Goal: Register for event/course

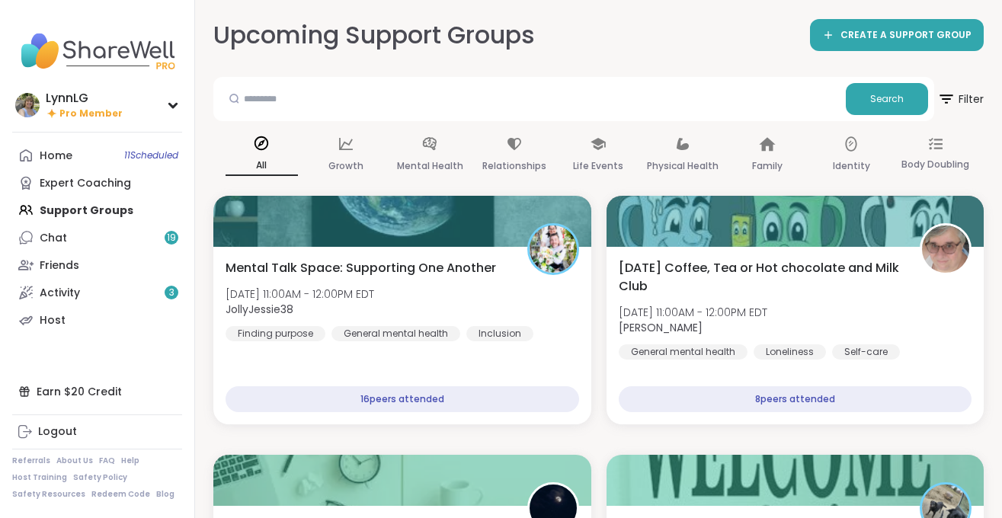
scroll to position [584, 0]
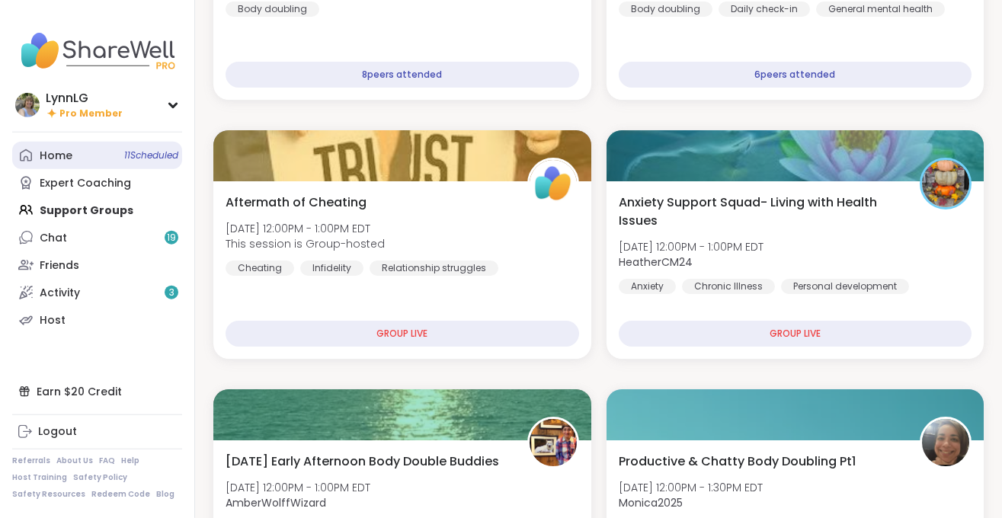
click at [146, 152] on span "11 Scheduled" at bounding box center [151, 155] width 54 height 12
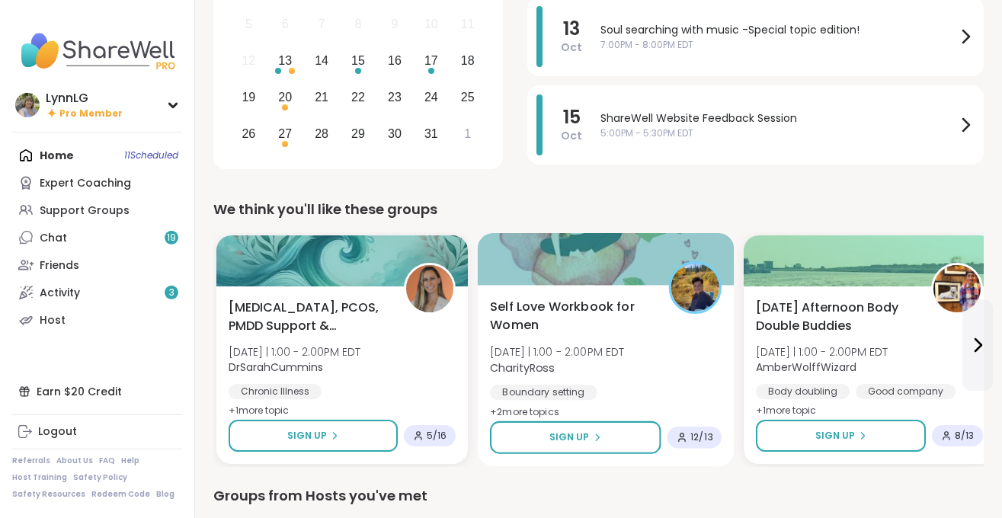
scroll to position [232, 0]
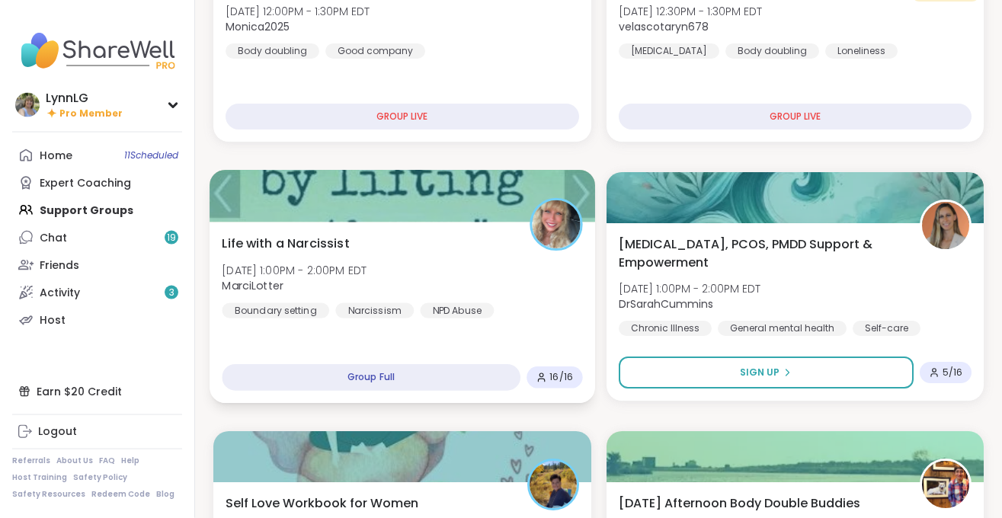
scroll to position [543, 0]
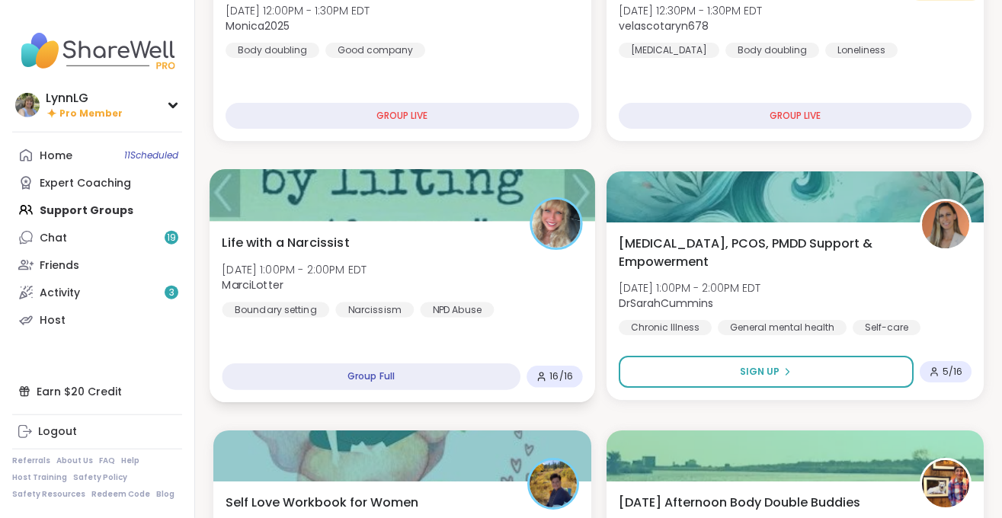
click at [522, 284] on div "Life with a Narcissist [DATE] 1:00PM - 2:00PM EDT MarciLotter Boundary setting …" at bounding box center [402, 275] width 360 height 84
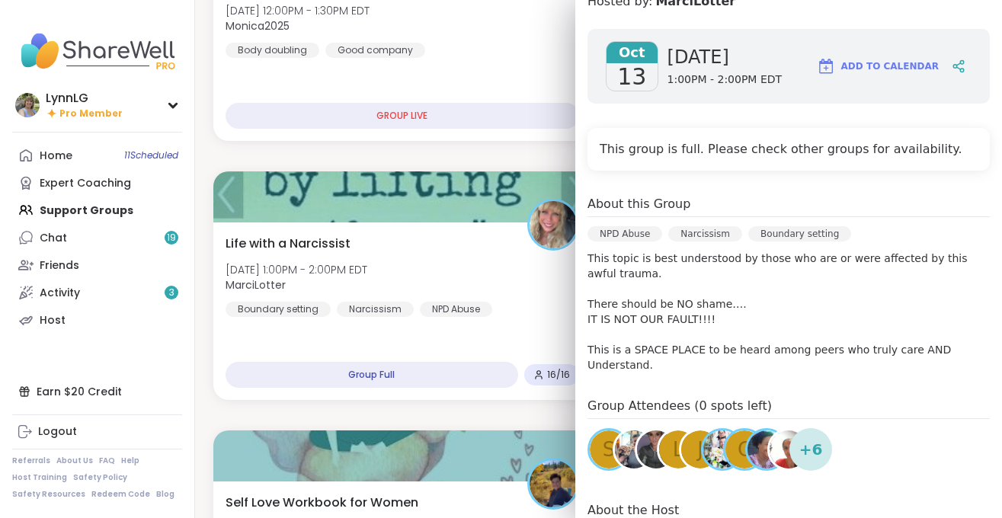
scroll to position [0, 0]
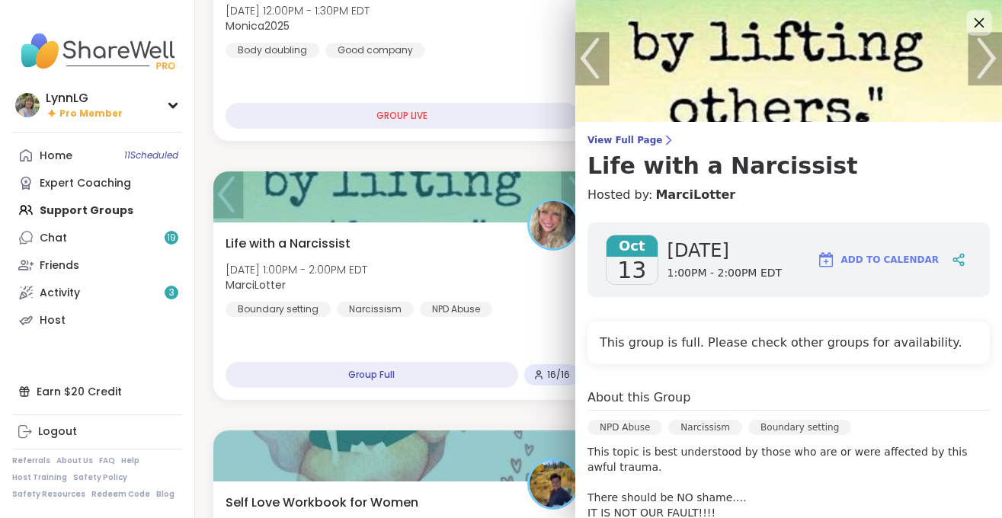
click at [978, 23] on icon at bounding box center [978, 22] width 19 height 19
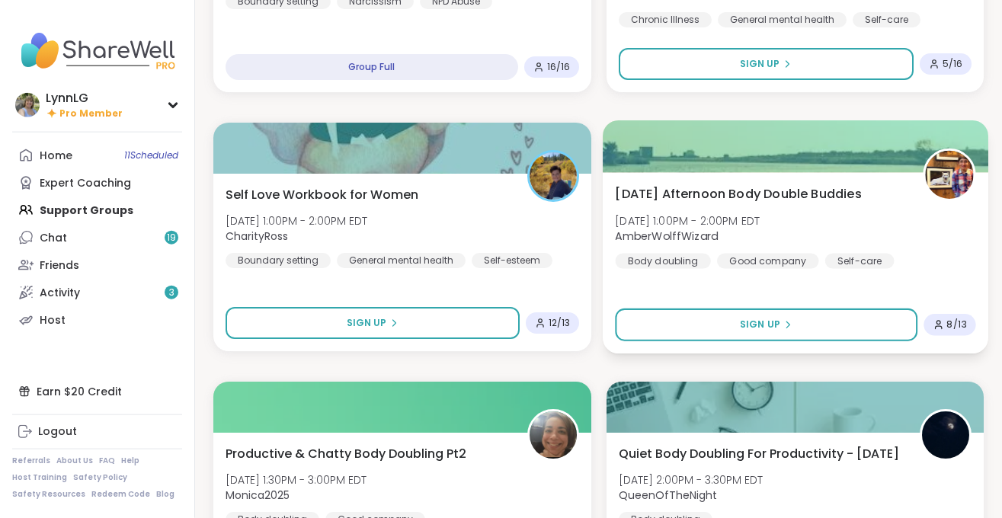
scroll to position [852, 0]
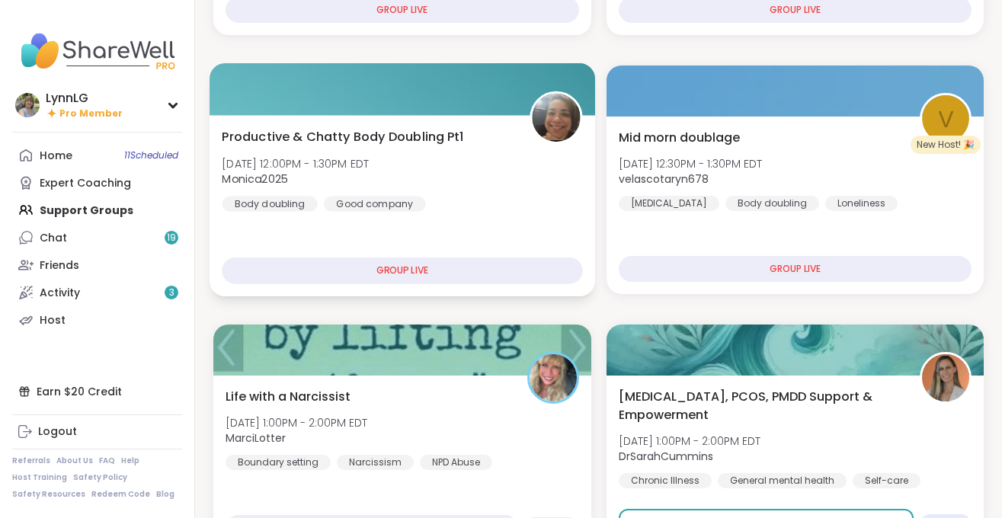
click at [508, 194] on div "Productive & Chatty Body Doubling Pt1 [DATE] 12:00PM - 1:30PM EDT Monica2025 Bo…" at bounding box center [402, 169] width 360 height 84
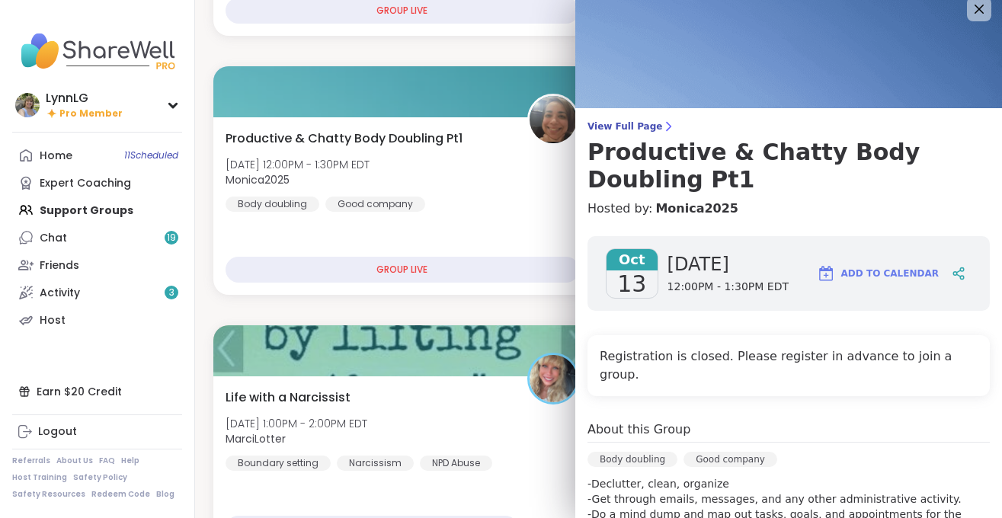
scroll to position [0, 0]
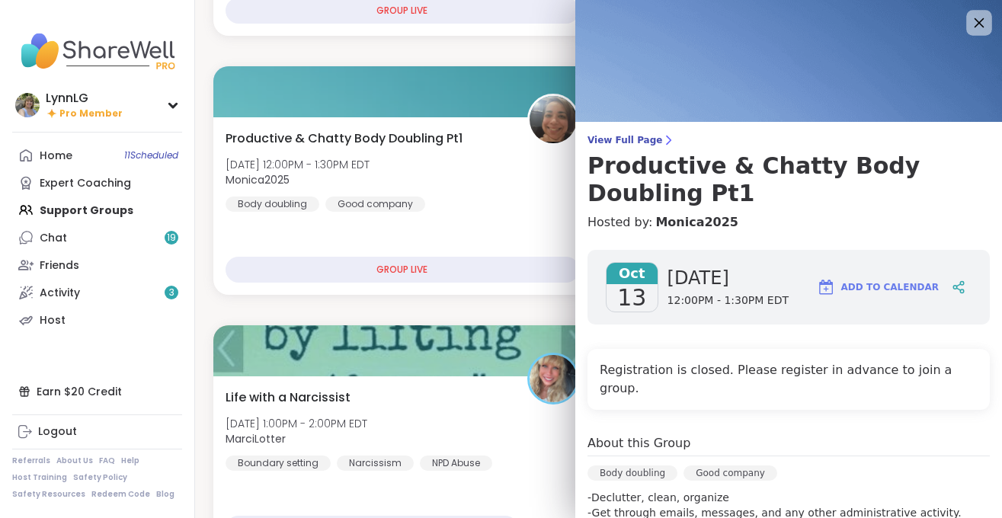
click at [982, 21] on icon at bounding box center [980, 23] width 10 height 10
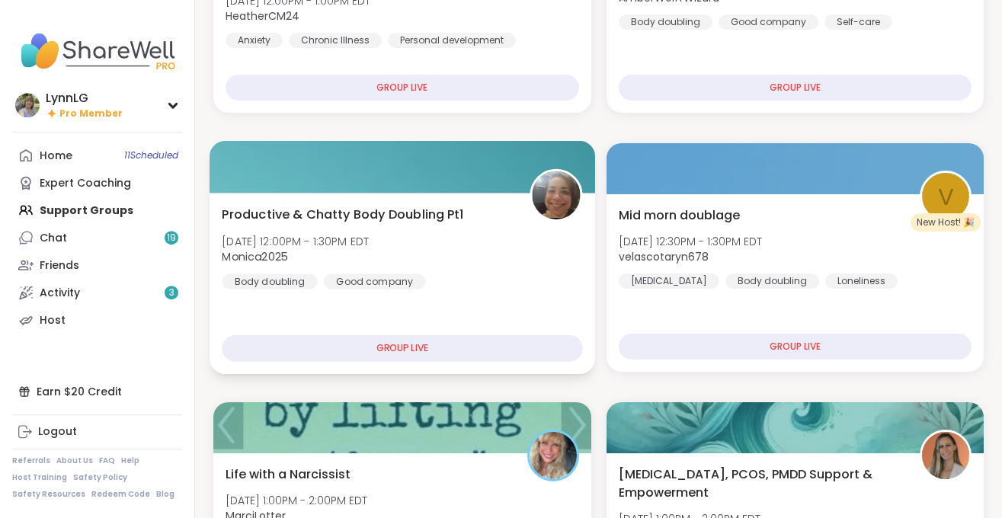
scroll to position [311, 0]
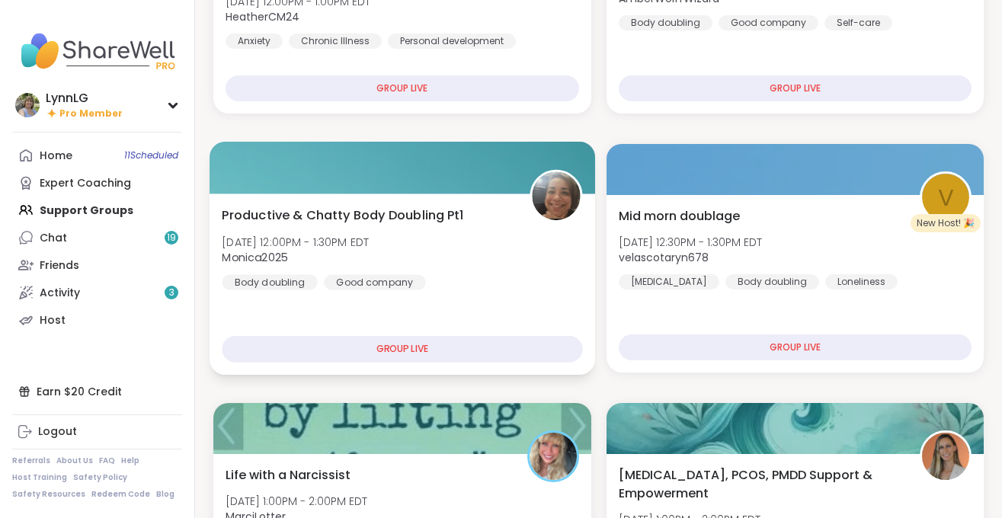
click at [497, 265] on div "Productive & Chatty Body Doubling Pt1 [DATE] 12:00PM - 1:30PM EDT Monica2025 Bo…" at bounding box center [402, 248] width 360 height 84
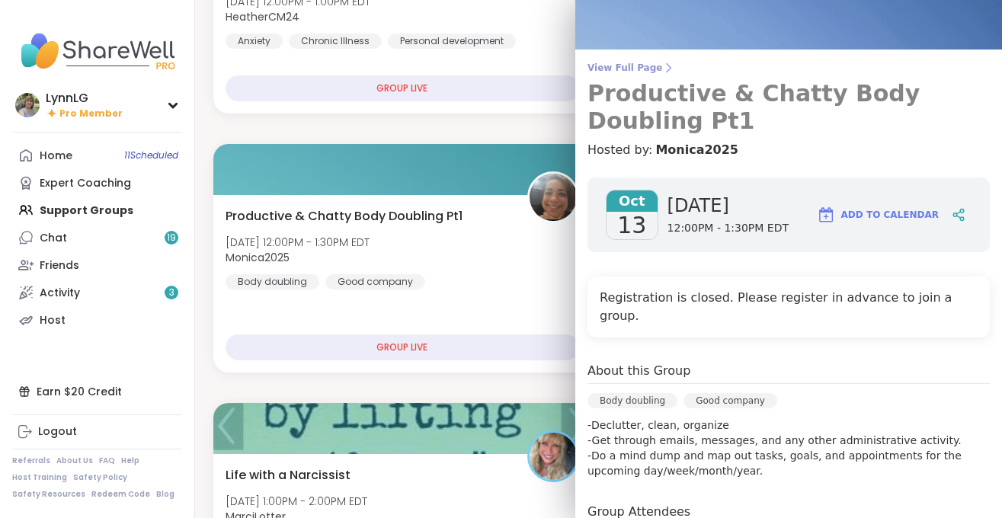
scroll to position [0, 0]
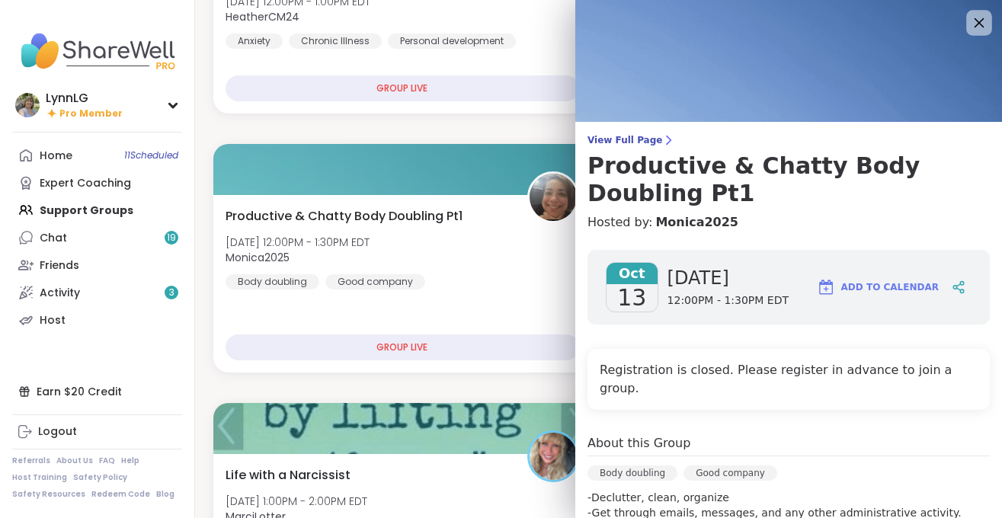
click at [975, 18] on icon at bounding box center [980, 23] width 10 height 10
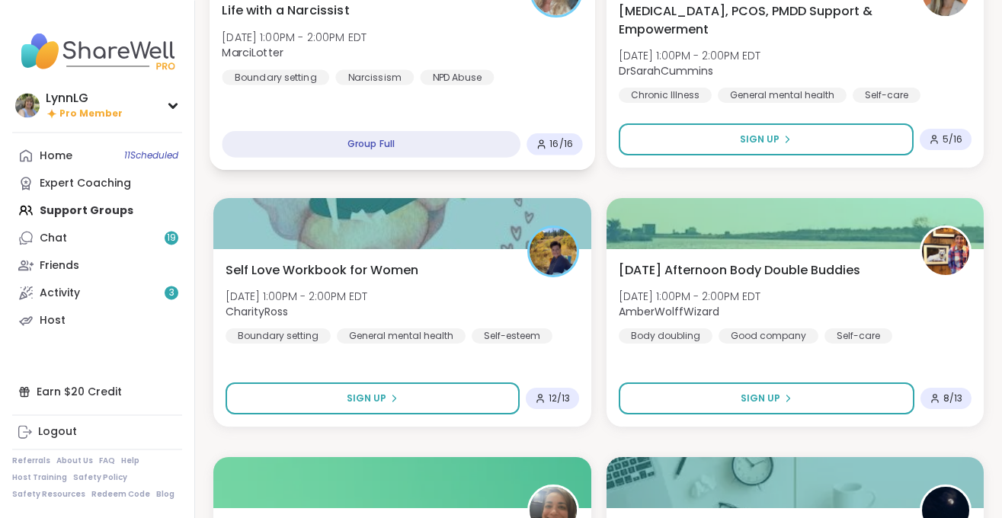
scroll to position [776, 0]
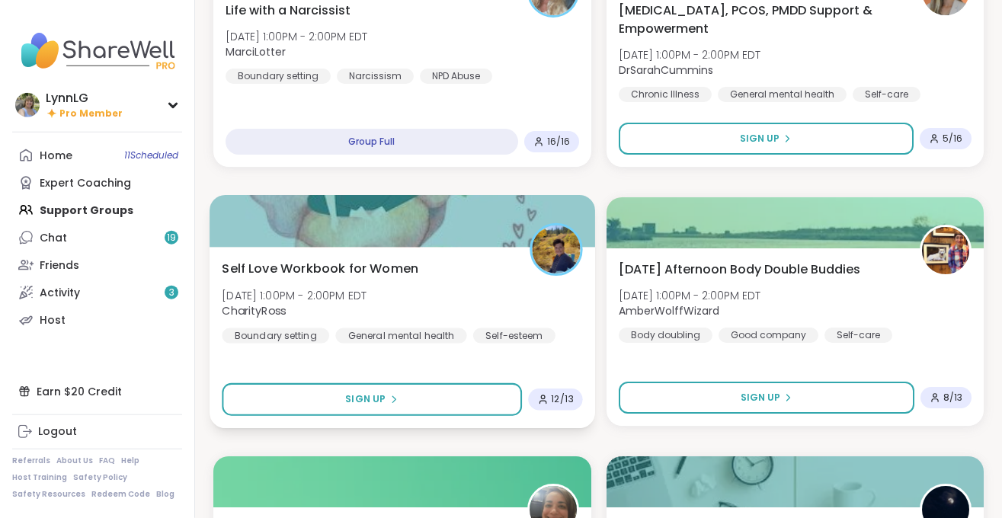
click at [471, 288] on div "Self Love Workbook for Women [DATE] 1:00PM - 2:00PM EDT CharityRoss Boundary se…" at bounding box center [402, 301] width 360 height 84
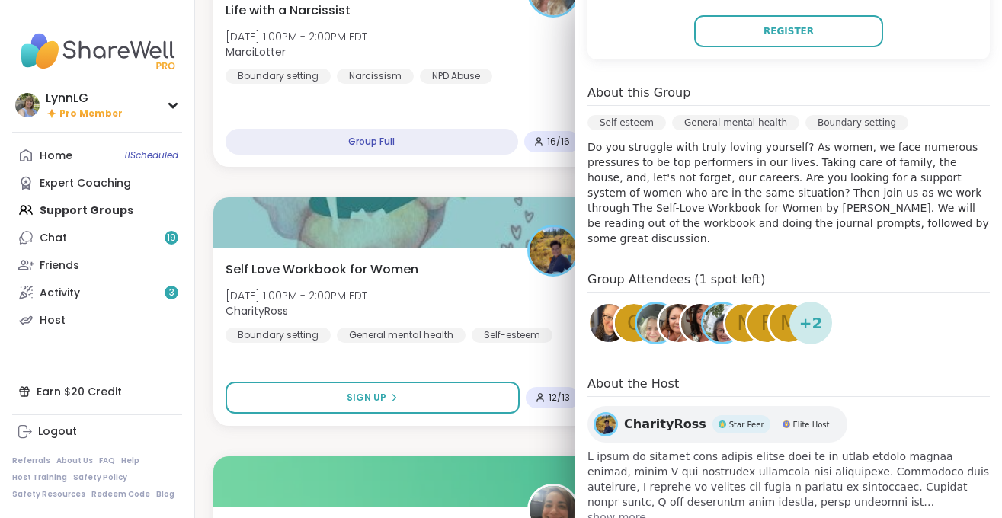
scroll to position [384, 0]
click at [631, 509] on span "show more" at bounding box center [789, 516] width 402 height 15
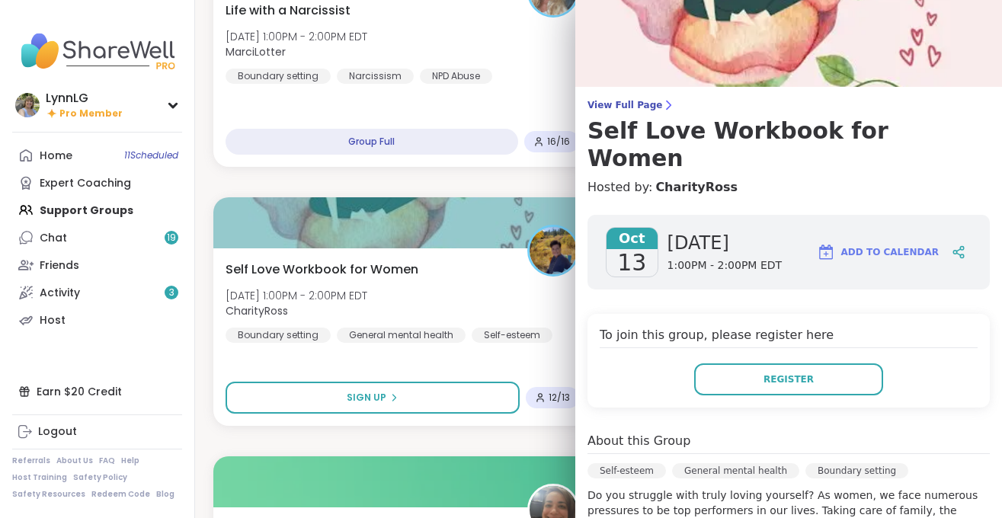
scroll to position [0, 0]
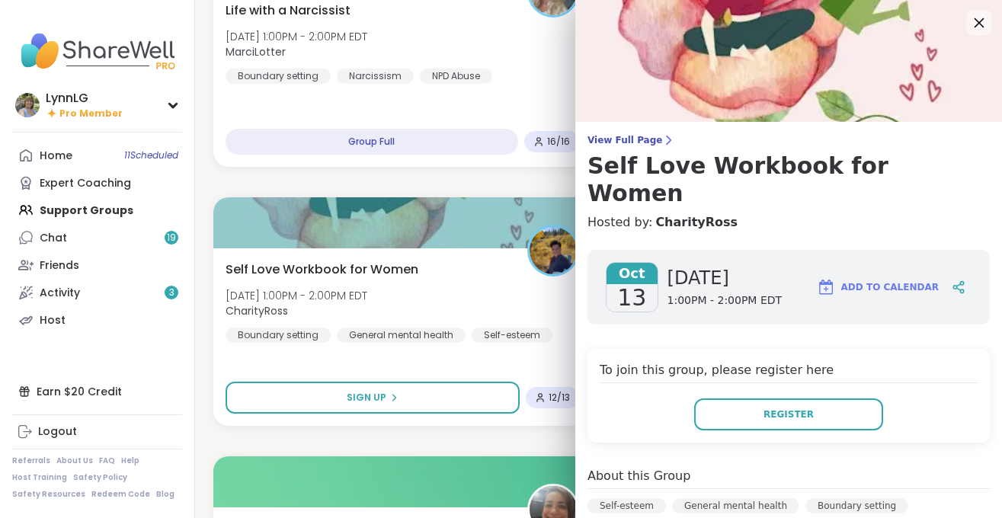
click at [975, 21] on icon at bounding box center [978, 22] width 19 height 19
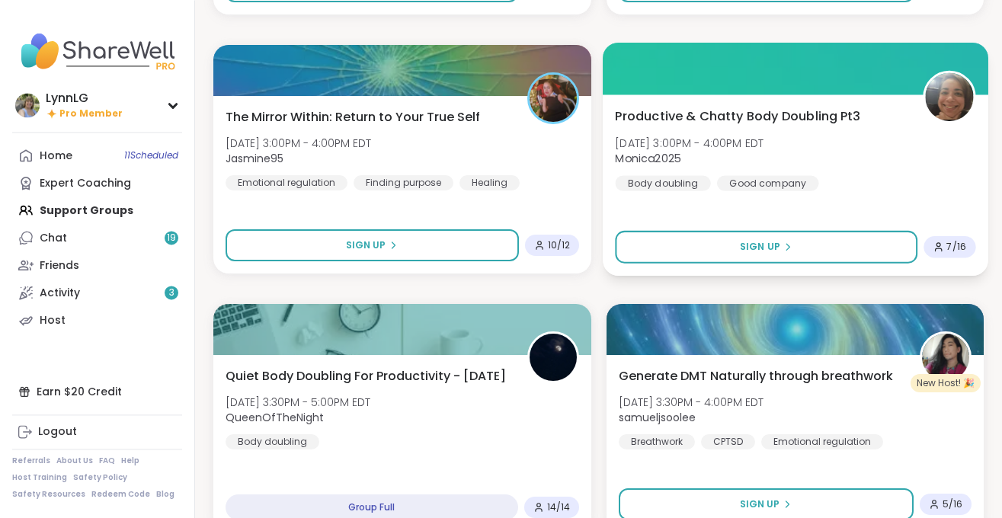
scroll to position [1705, 0]
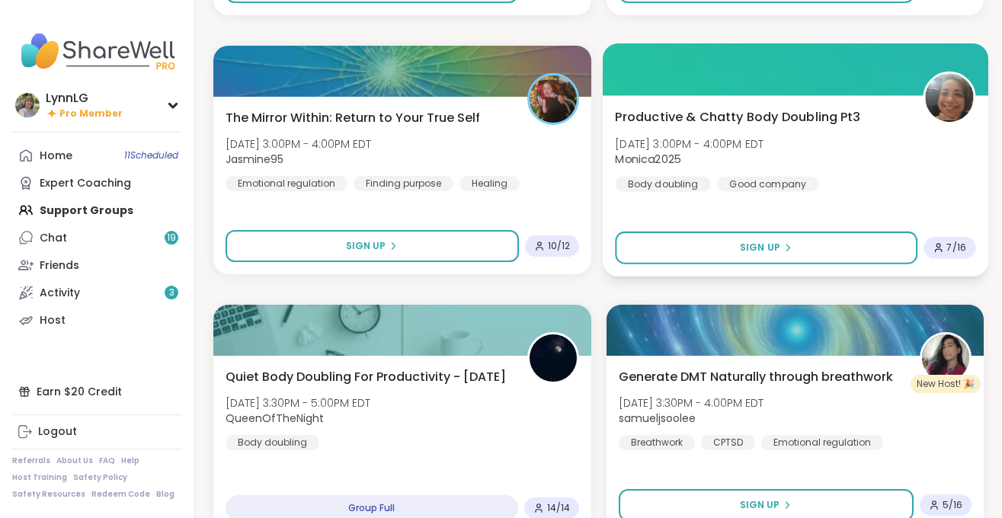
click at [882, 158] on div "Productive & Chatty Body Doubling Pt3 [DATE] 3:00PM - 4:00PM EDT Monica2025 Bod…" at bounding box center [795, 149] width 360 height 84
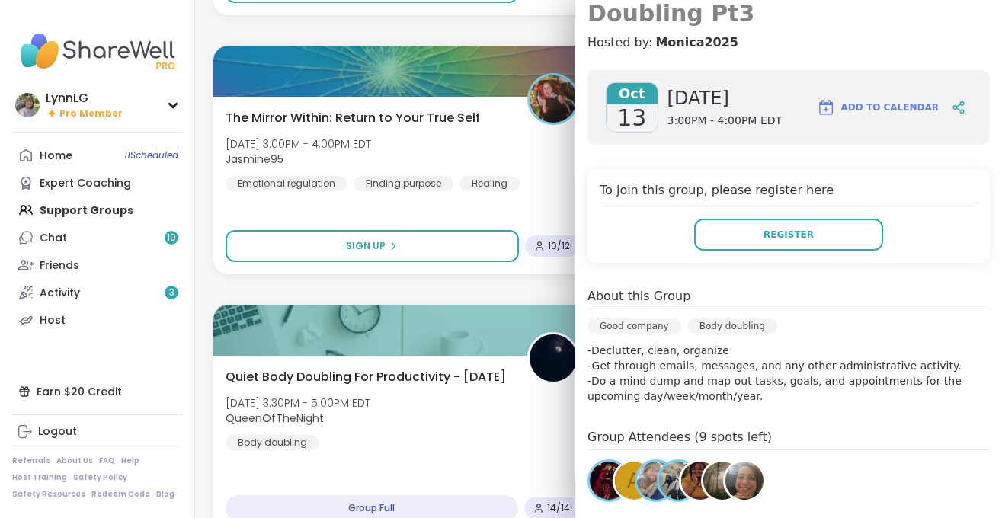
scroll to position [0, 0]
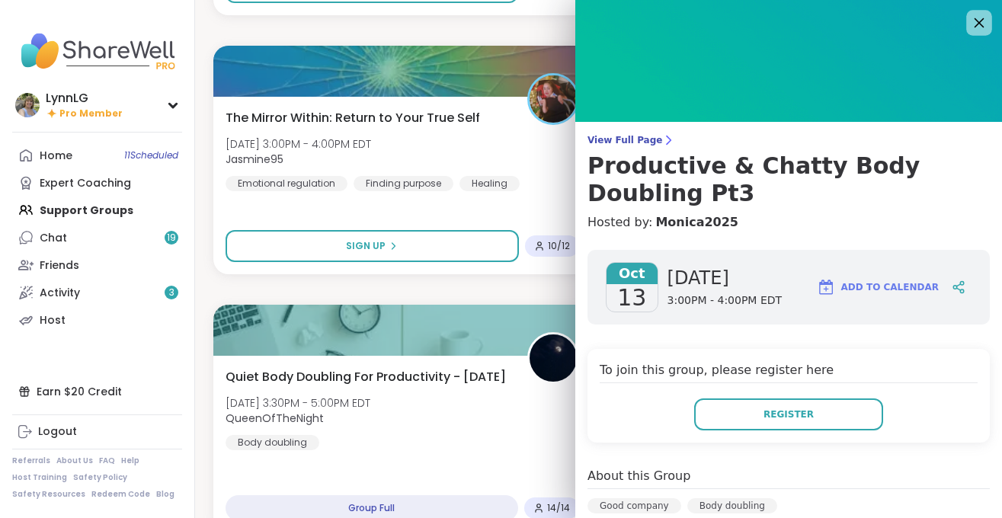
click at [977, 23] on icon at bounding box center [978, 22] width 19 height 19
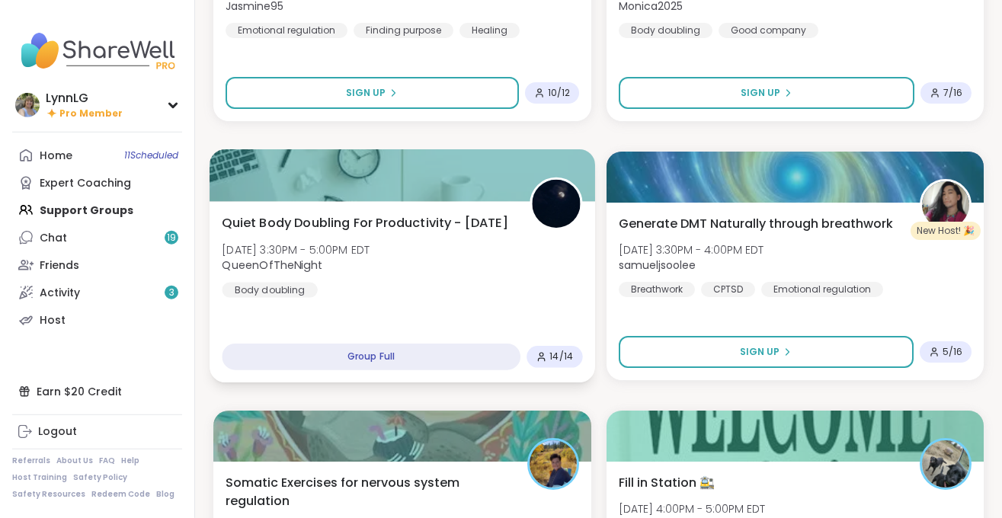
scroll to position [1859, 0]
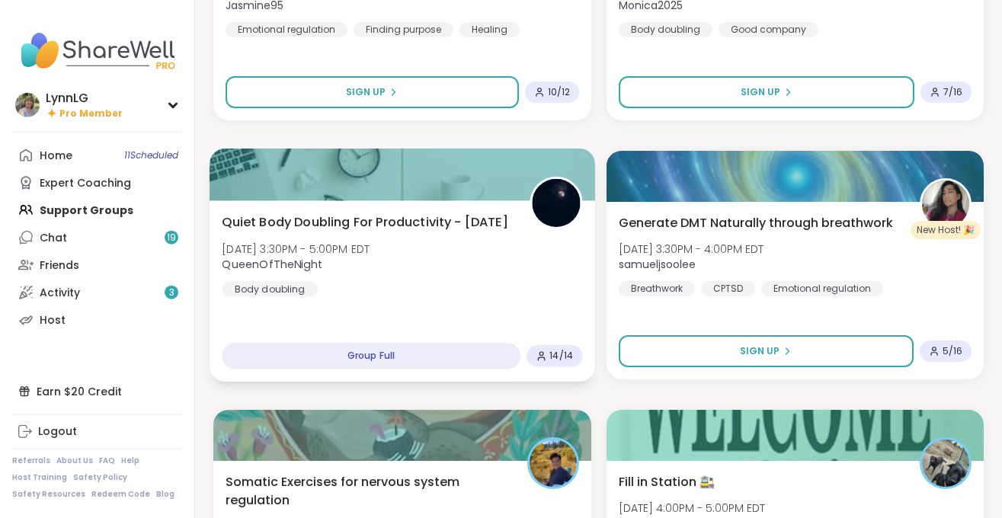
click at [456, 267] on div "Quiet Body Doubling For Productivity - [DATE] [DATE] 3:30PM - 5:00PM EDT QueenO…" at bounding box center [402, 255] width 360 height 84
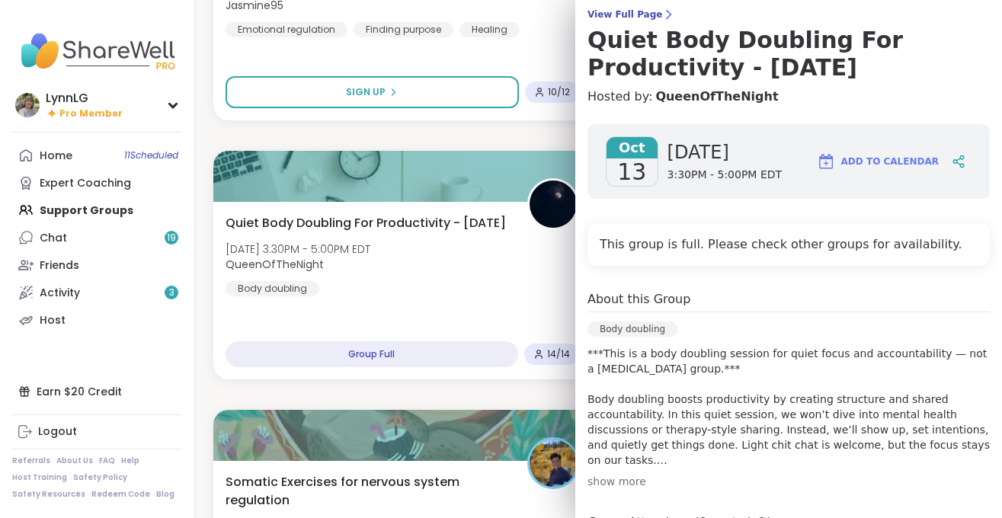
scroll to position [0, 0]
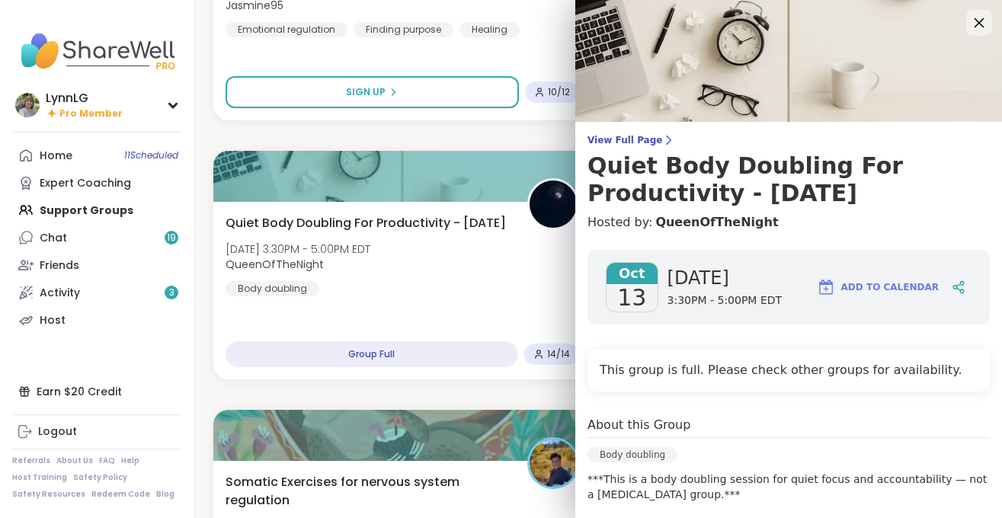
click at [975, 17] on icon at bounding box center [978, 22] width 19 height 19
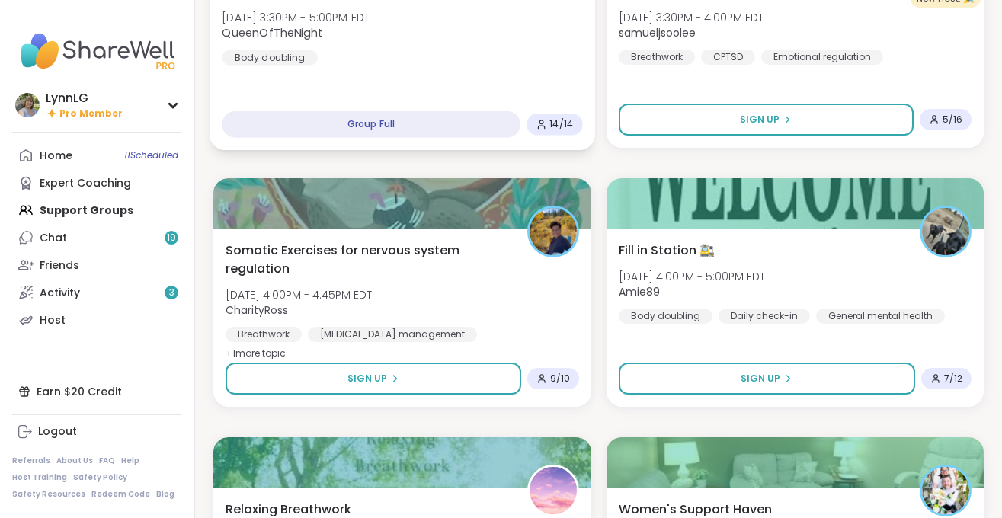
scroll to position [2091, 0]
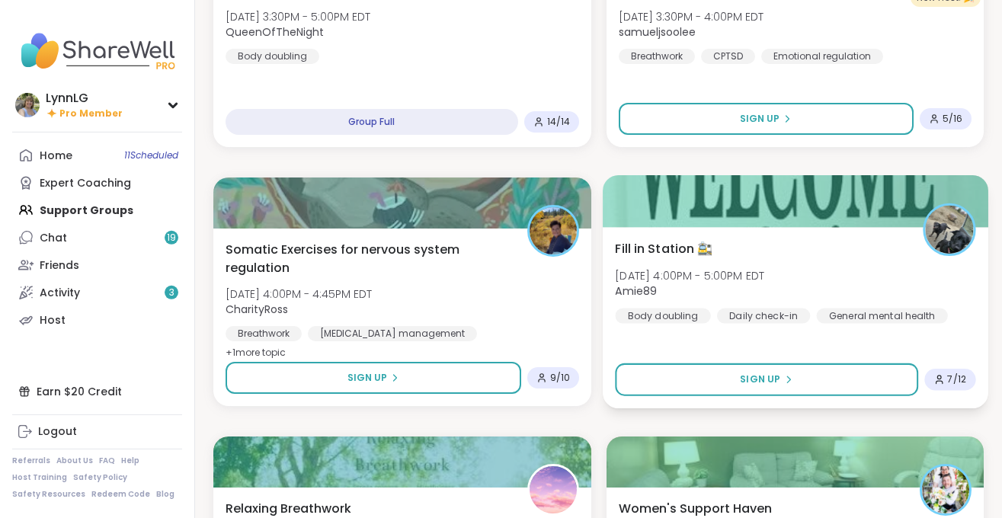
click at [855, 278] on div "Fill in Station 🚉 [DATE] 4:00PM - 5:00PM EDT Amie89 Body doubling Daily check-i…" at bounding box center [795, 281] width 360 height 84
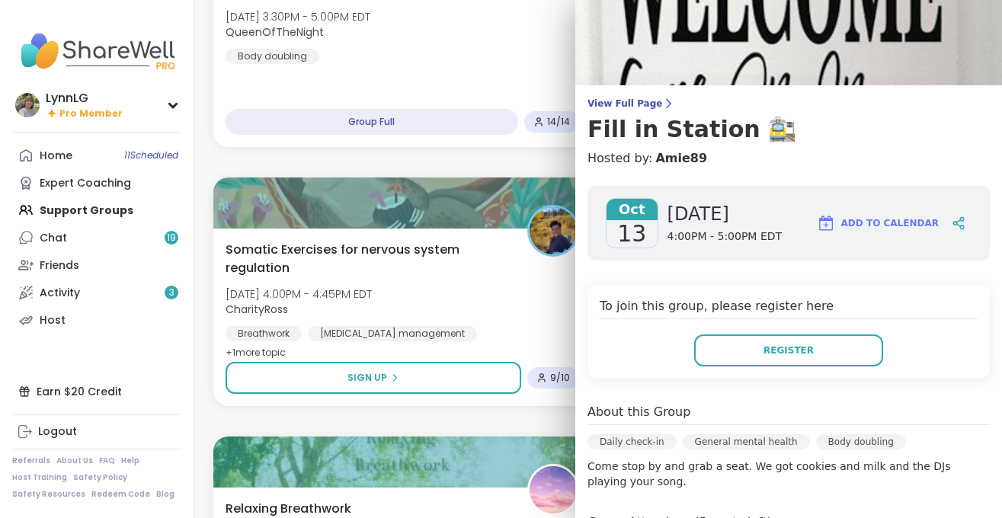
scroll to position [0, 0]
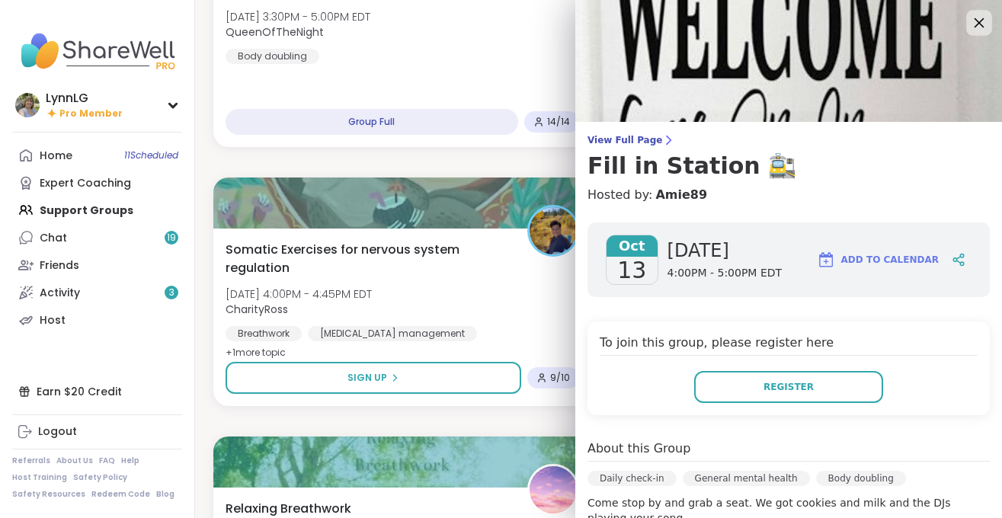
click at [973, 24] on icon at bounding box center [978, 22] width 19 height 19
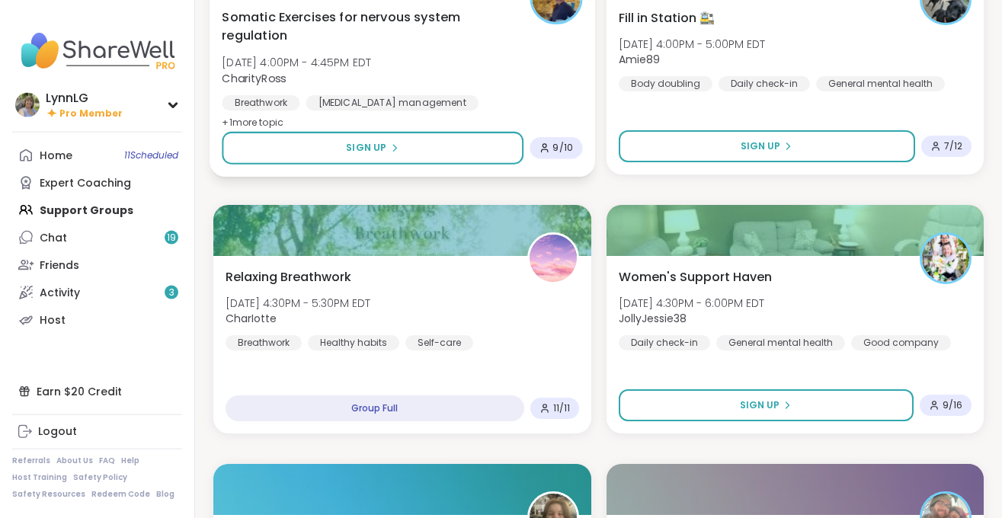
scroll to position [2323, 0]
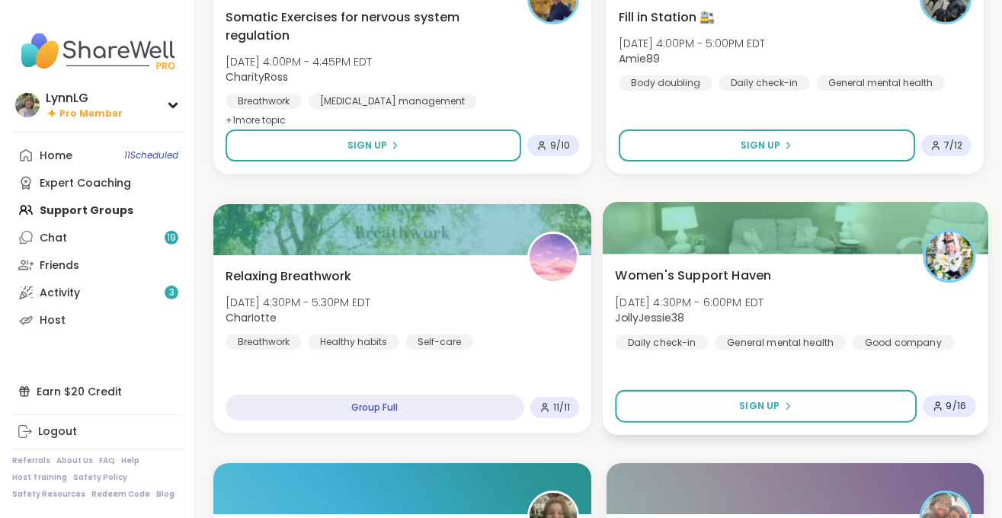
click at [822, 300] on div "Women's Support Haven [DATE] 4:30PM - 6:00PM EDT JollyJessie38 Daily check-in G…" at bounding box center [795, 308] width 360 height 84
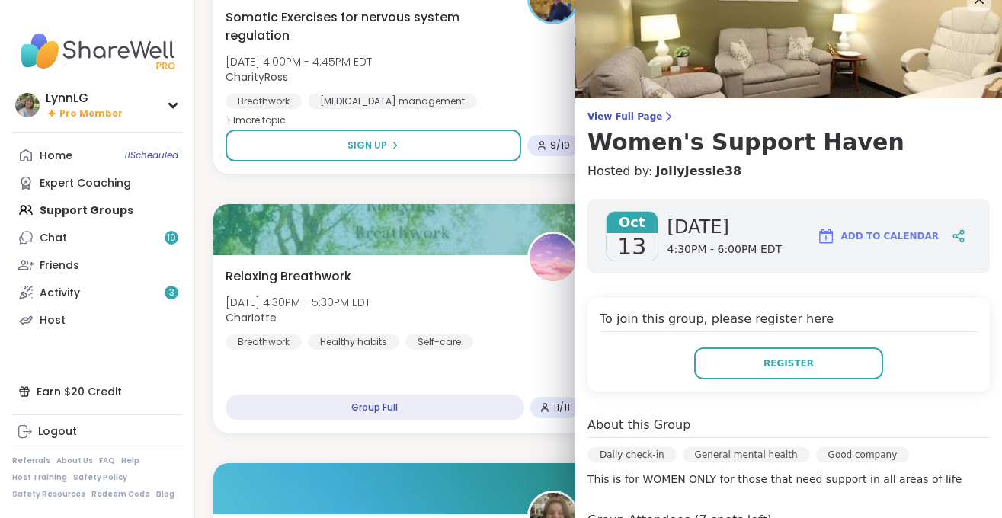
scroll to position [0, 0]
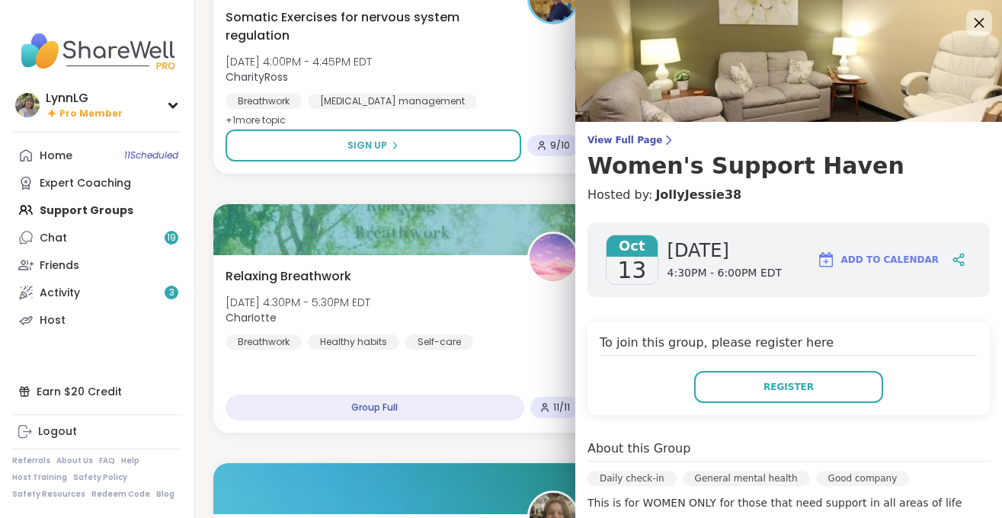
click at [975, 23] on icon at bounding box center [978, 22] width 19 height 19
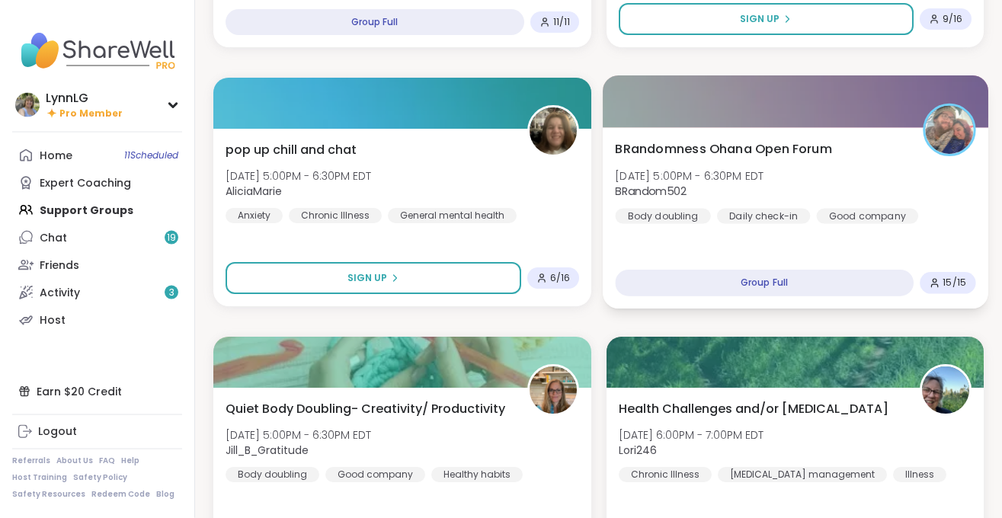
scroll to position [2710, 0]
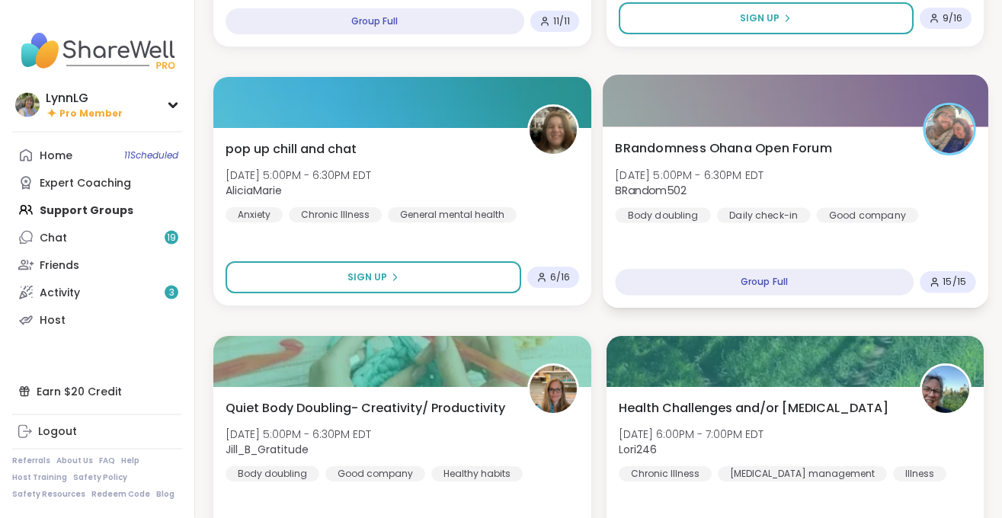
click at [844, 176] on div "BRandomness Ohana Open Forum [DATE] 5:00PM - 6:30PM EDT BRandom502 Body doublin…" at bounding box center [795, 181] width 360 height 84
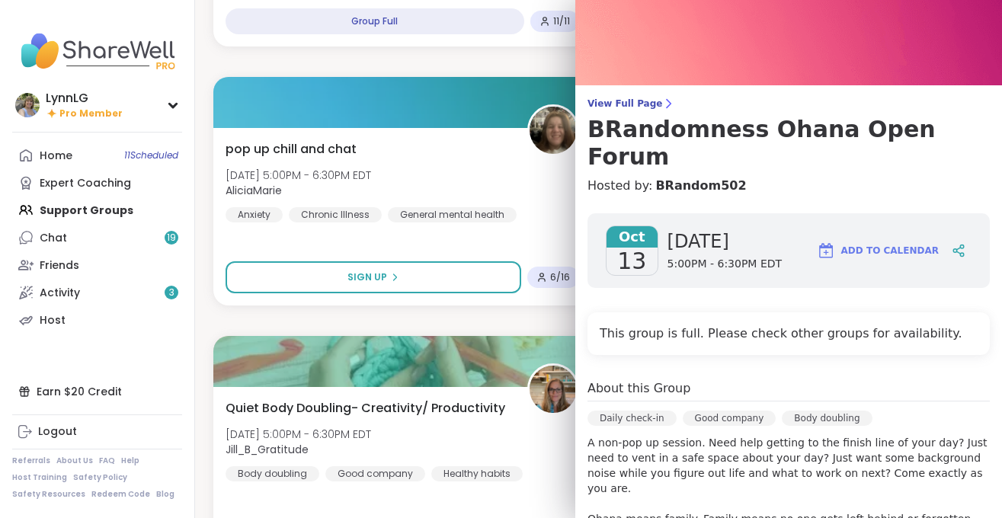
scroll to position [0, 0]
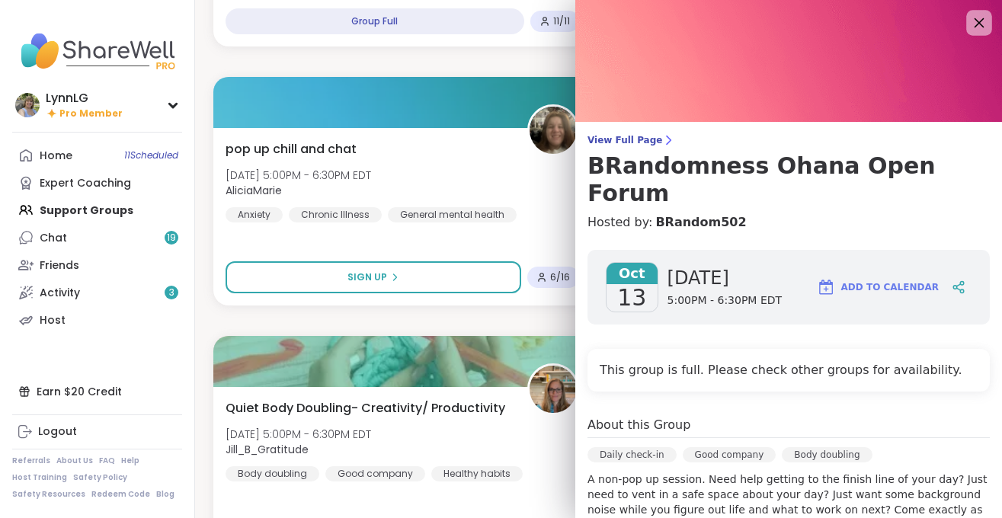
click at [978, 21] on icon at bounding box center [980, 23] width 10 height 10
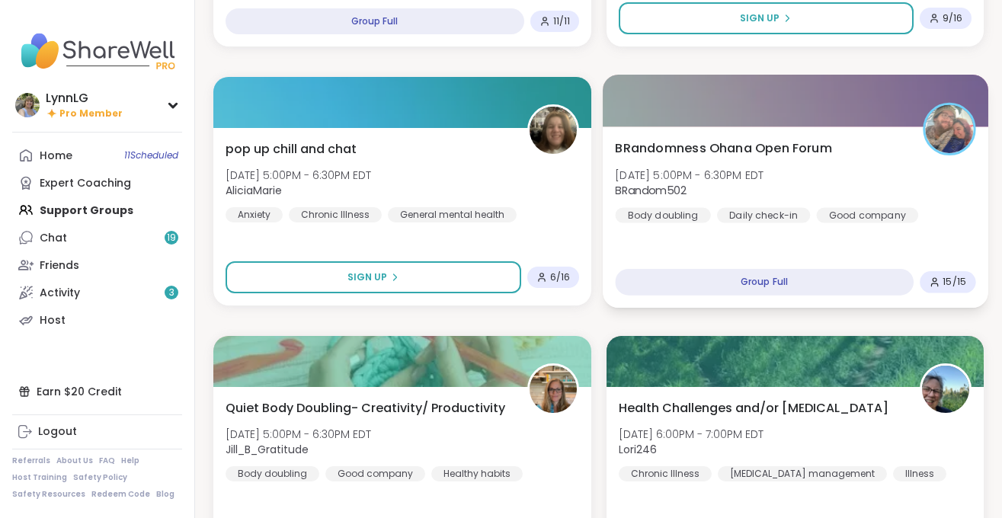
click at [863, 175] on div "BRandomness Ohana Open Forum [DATE] 5:00PM - 6:30PM EDT BRandom502 Body doublin…" at bounding box center [795, 181] width 360 height 84
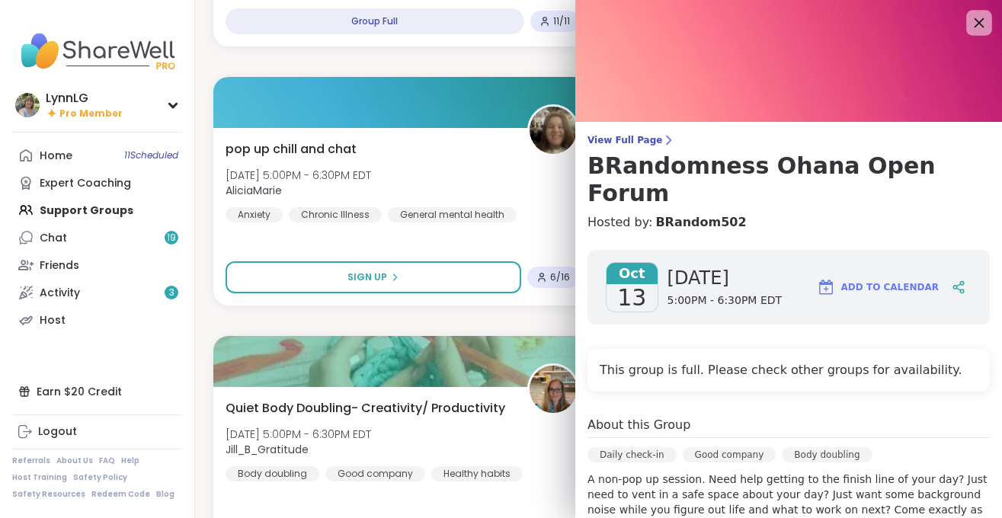
click at [974, 14] on icon at bounding box center [978, 22] width 19 height 19
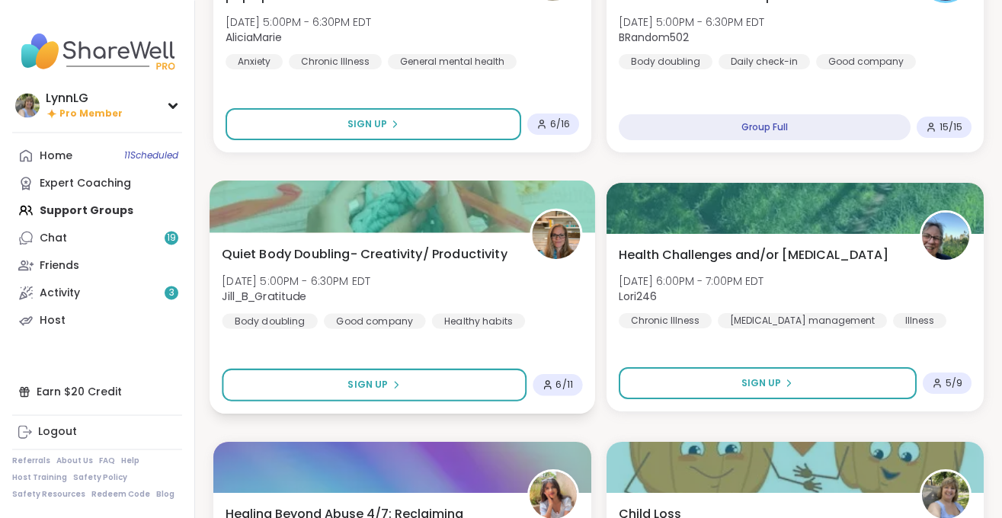
scroll to position [2864, 0]
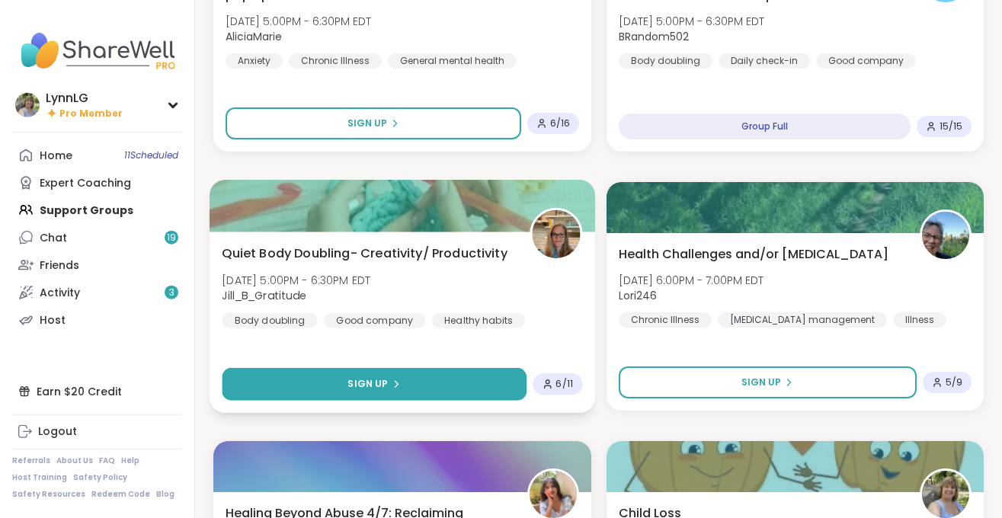
click at [366, 386] on span "Sign Up" at bounding box center [367, 384] width 40 height 14
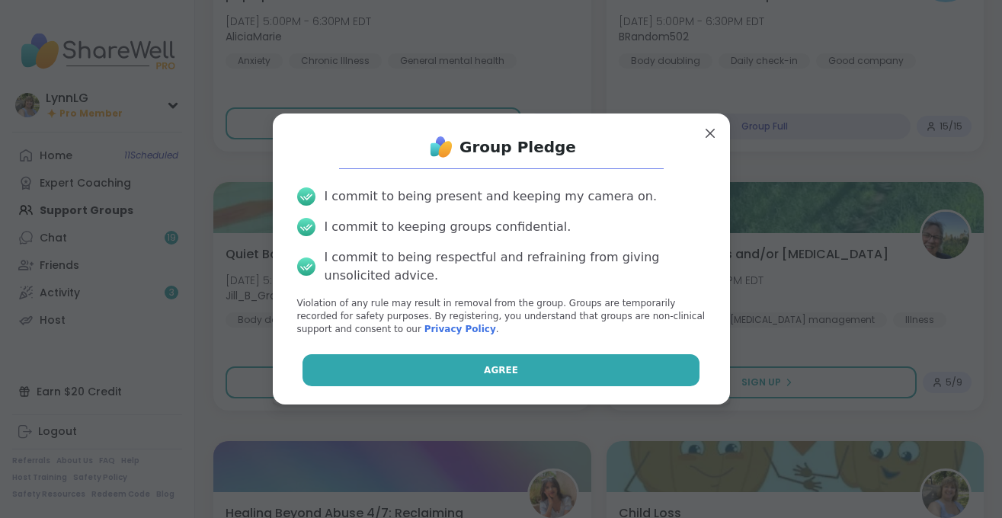
click at [399, 358] on button "Agree" at bounding box center [501, 370] width 397 height 32
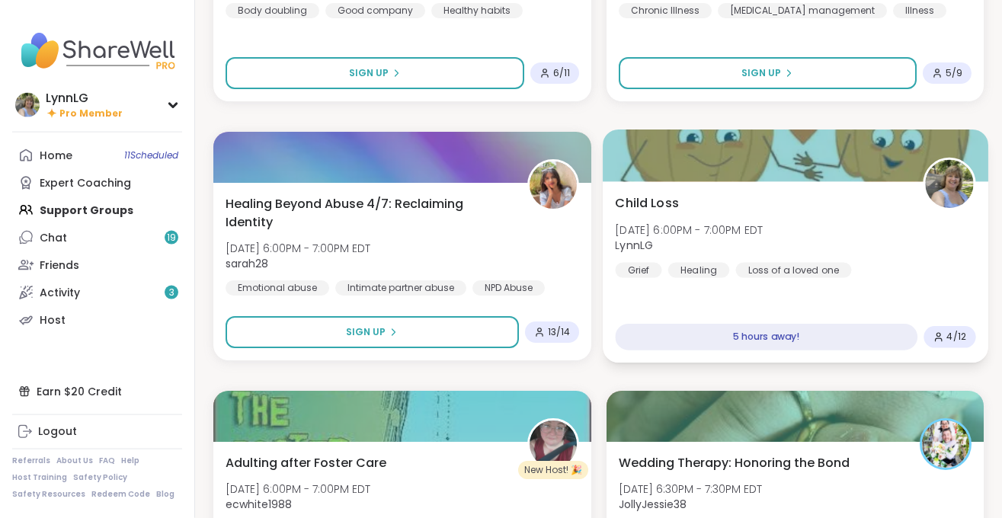
scroll to position [3174, 0]
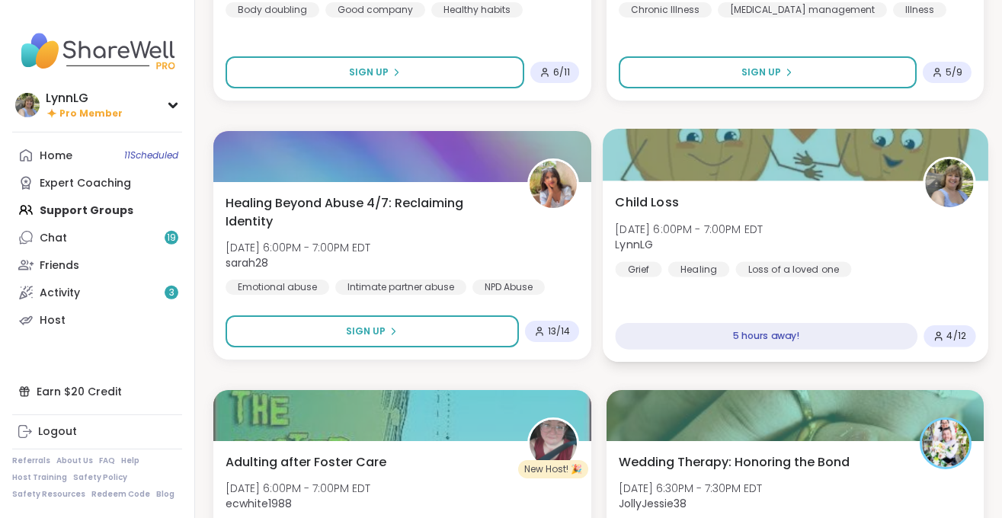
click at [850, 216] on div "Child Loss [DATE] 6:00PM - 7:00PM EDT [PERSON_NAME] Healing Loss of a loved one" at bounding box center [795, 235] width 360 height 84
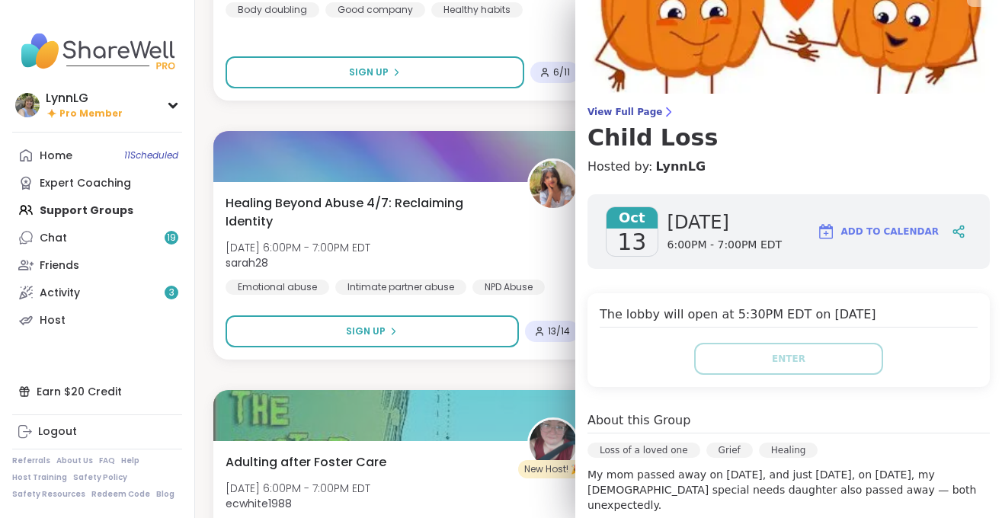
scroll to position [0, 0]
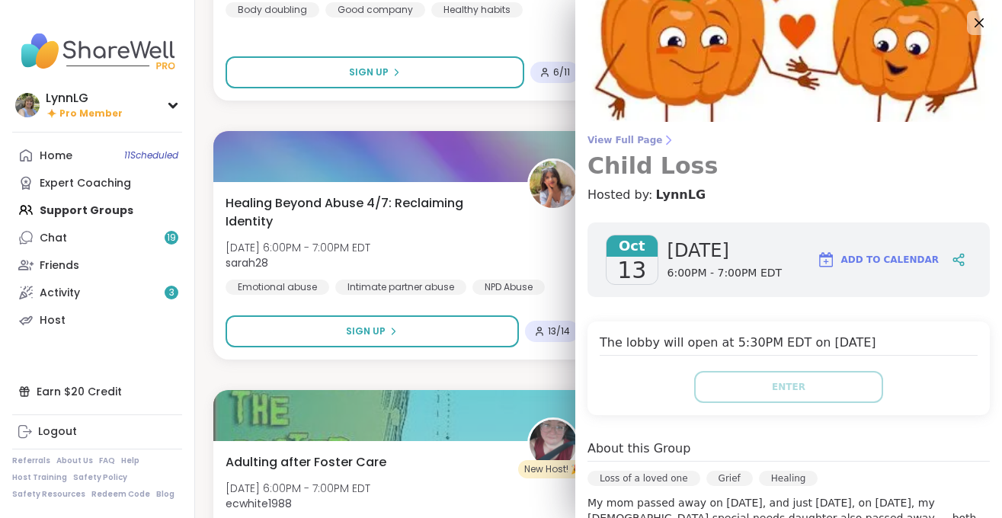
click at [607, 139] on span "View Full Page" at bounding box center [789, 140] width 402 height 12
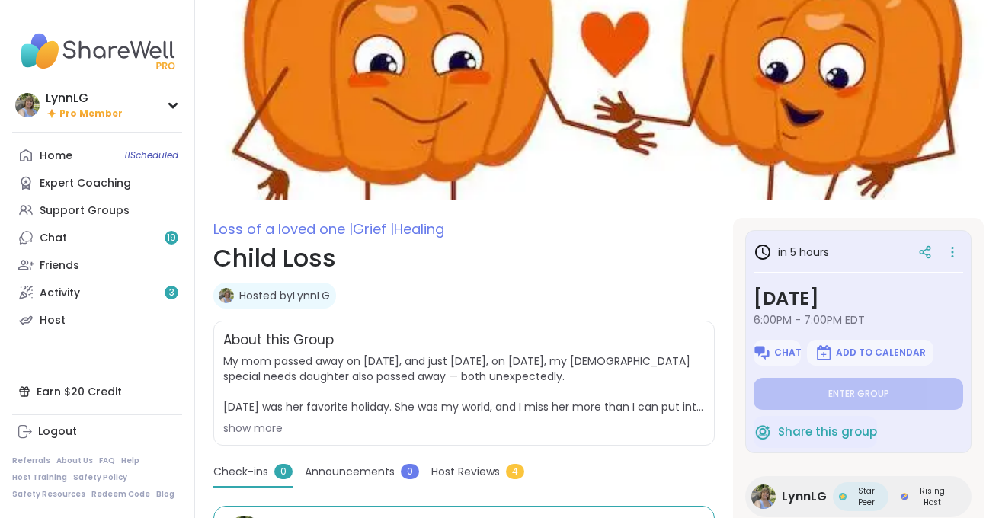
click at [258, 294] on link "Hosted by [PERSON_NAME]" at bounding box center [284, 295] width 91 height 15
type textarea "*"
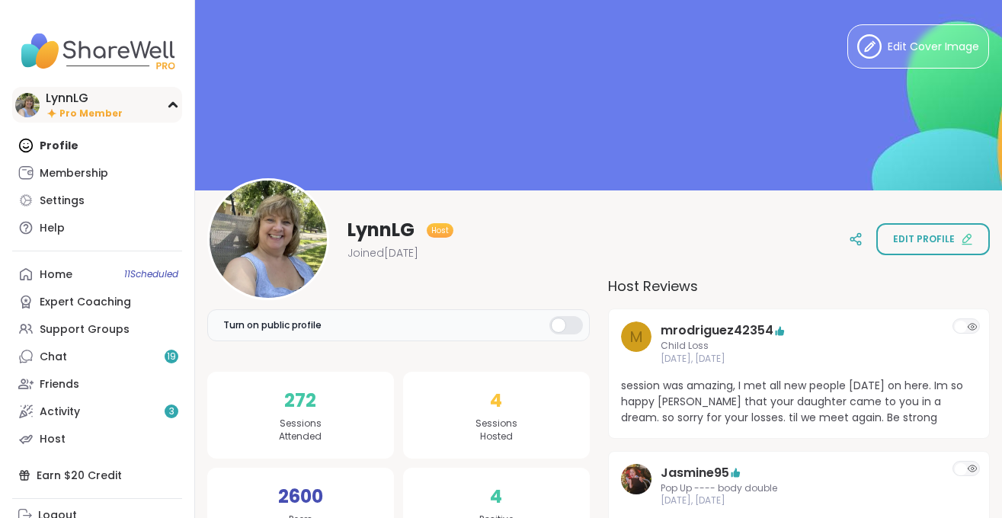
click at [89, 107] on div "LynnLG" at bounding box center [84, 98] width 77 height 17
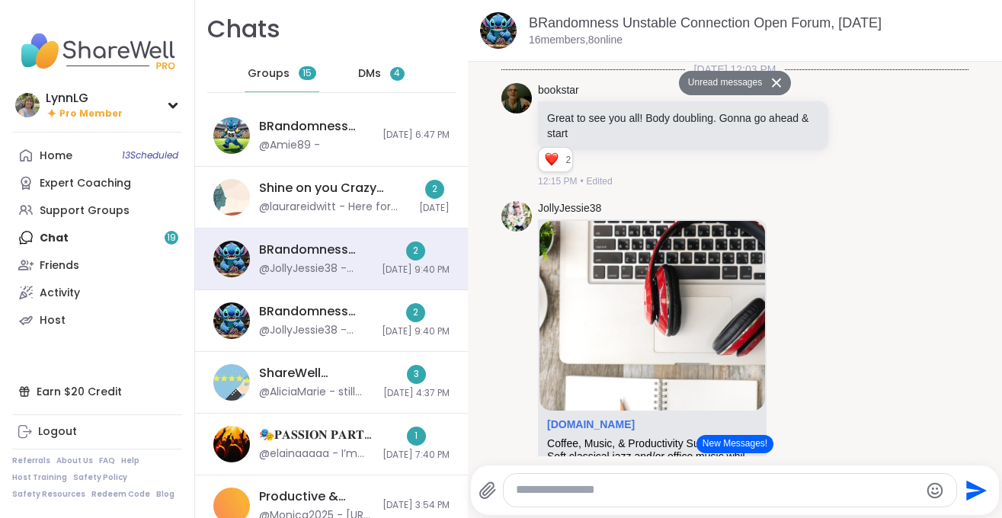
scroll to position [10290, 0]
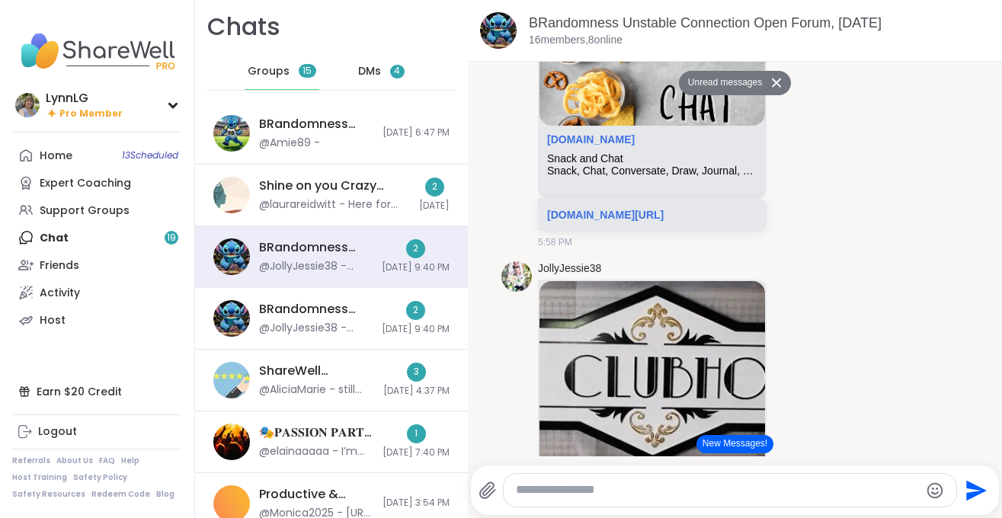
click at [359, 69] on span "DMs" at bounding box center [369, 71] width 23 height 15
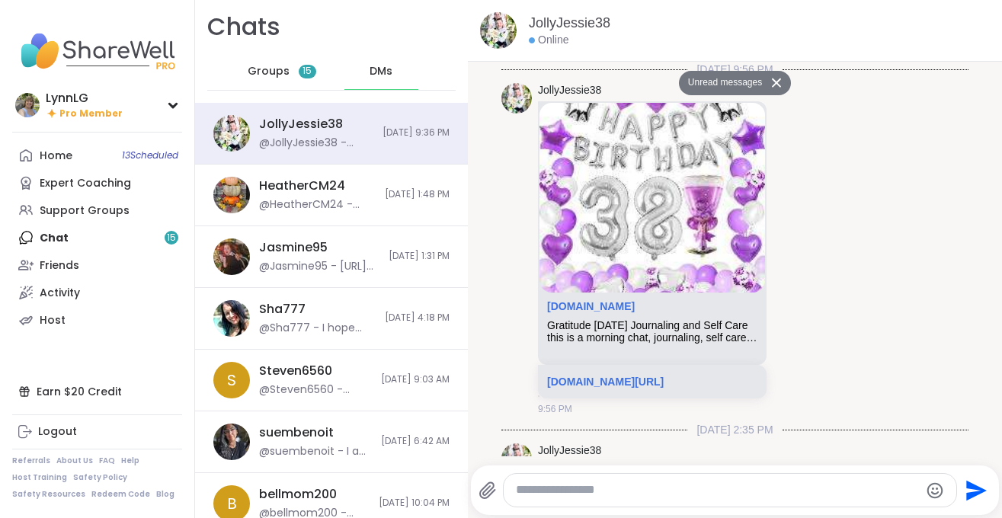
scroll to position [4293, 0]
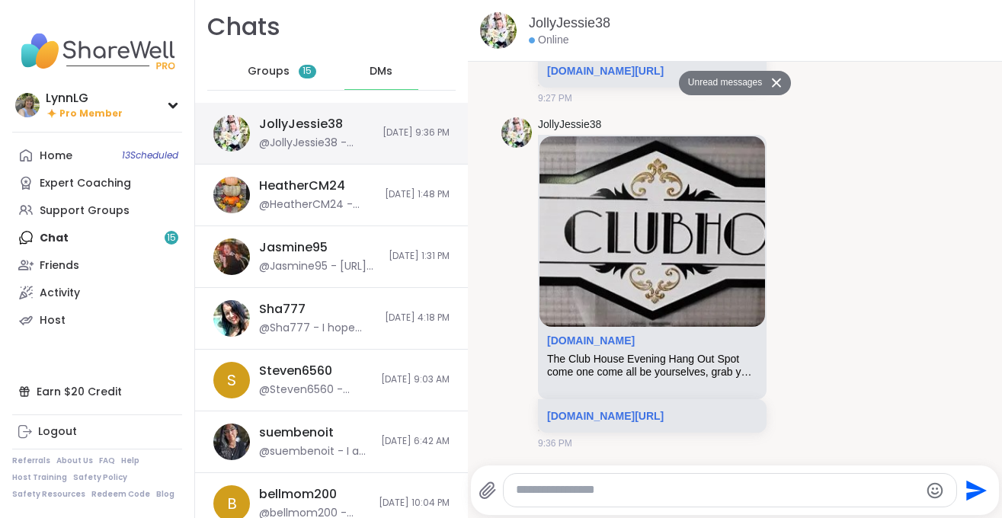
click at [355, 112] on div "JollyJessie38 @JollyJessie38 - https://sharewellnow.com/series/c71652d2-14ff-47…" at bounding box center [331, 134] width 273 height 62
click at [661, 410] on link "sharewellnow.com/series/c71652d2-14ff-47fd-a1cf-5dc6a702be8b" at bounding box center [605, 416] width 117 height 12
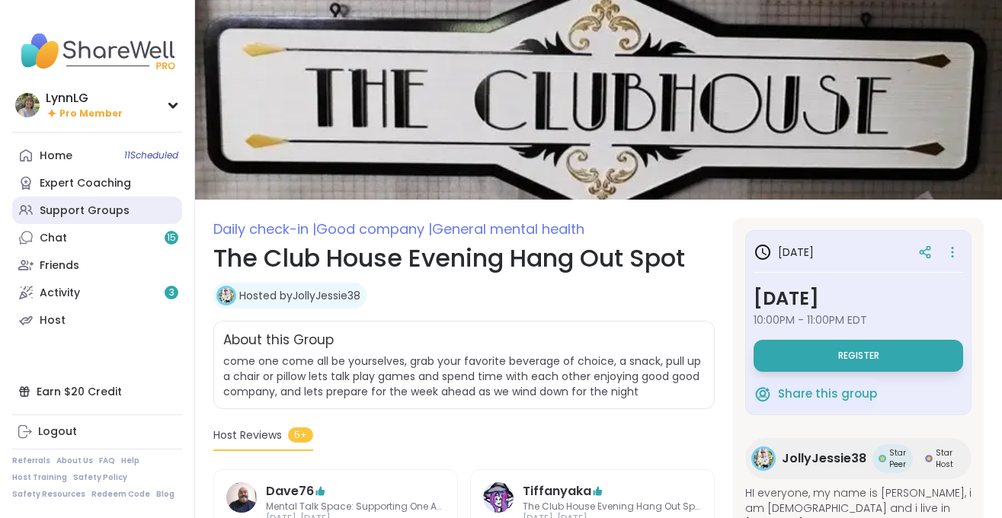
click at [93, 207] on div "Support Groups" at bounding box center [85, 210] width 90 height 15
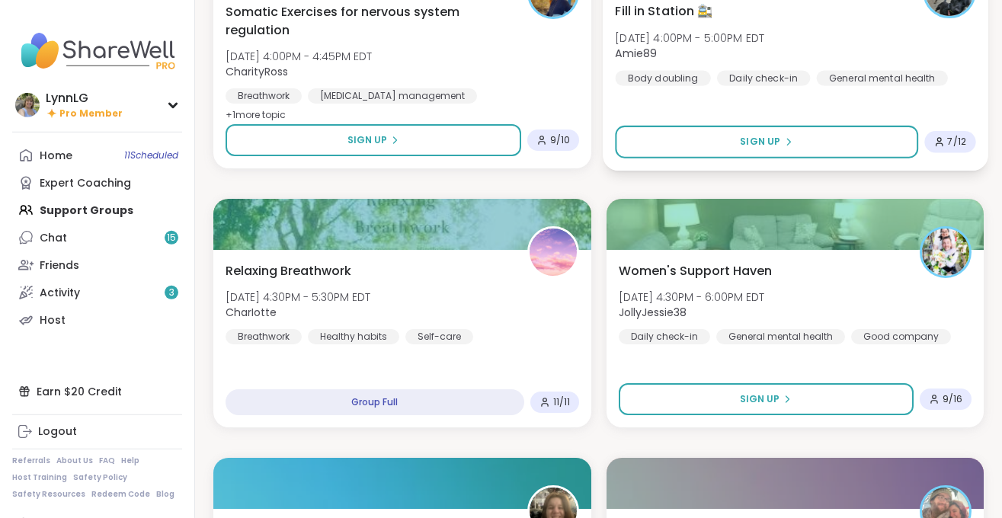
scroll to position [2330, 0]
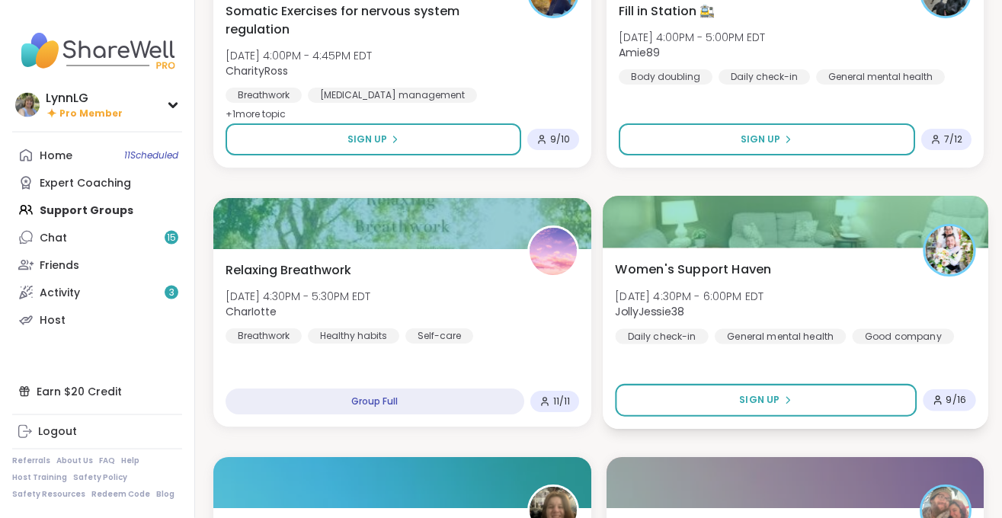
click at [821, 280] on div "Women's Support Haven [DATE] 4:30PM - 6:00PM EDT JollyJessie38 Daily check-in G…" at bounding box center [795, 302] width 360 height 84
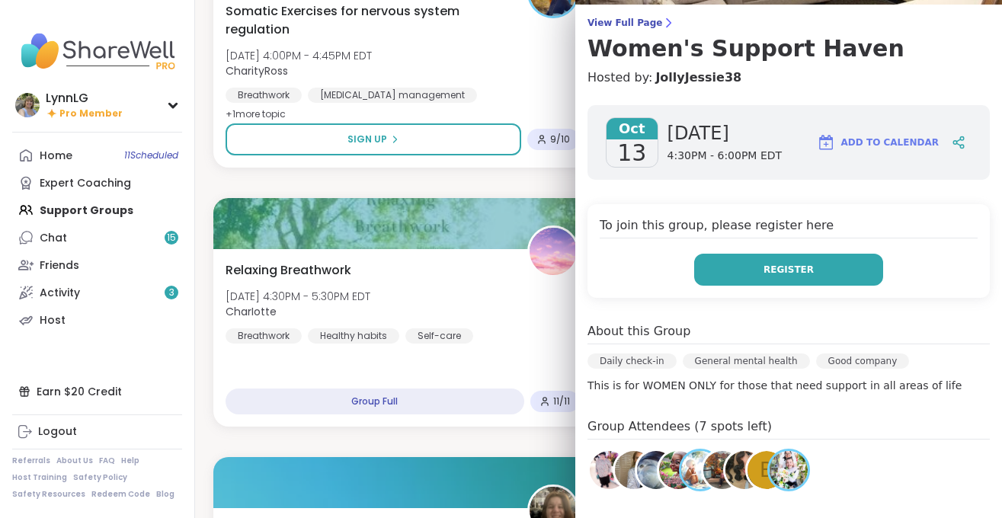
scroll to position [117, 0]
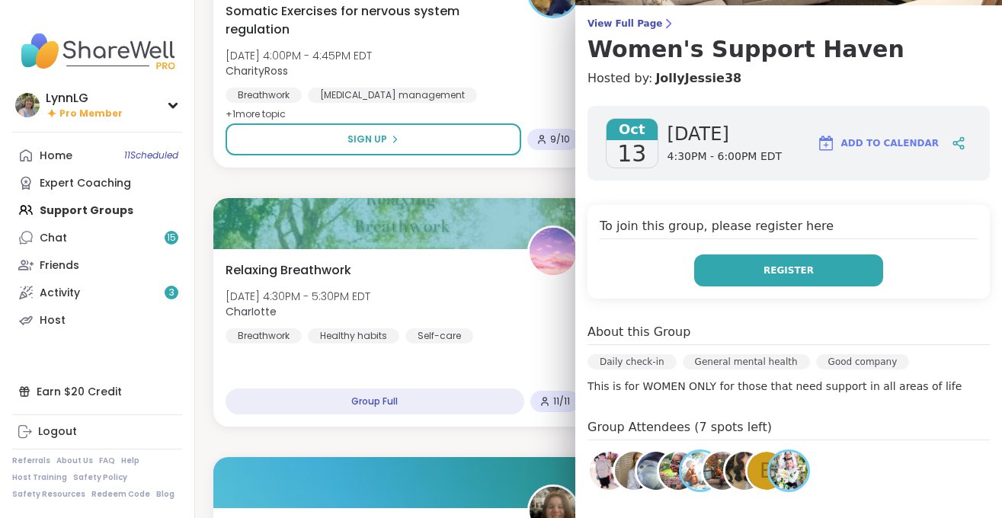
click at [783, 265] on span "Register" at bounding box center [789, 271] width 50 height 14
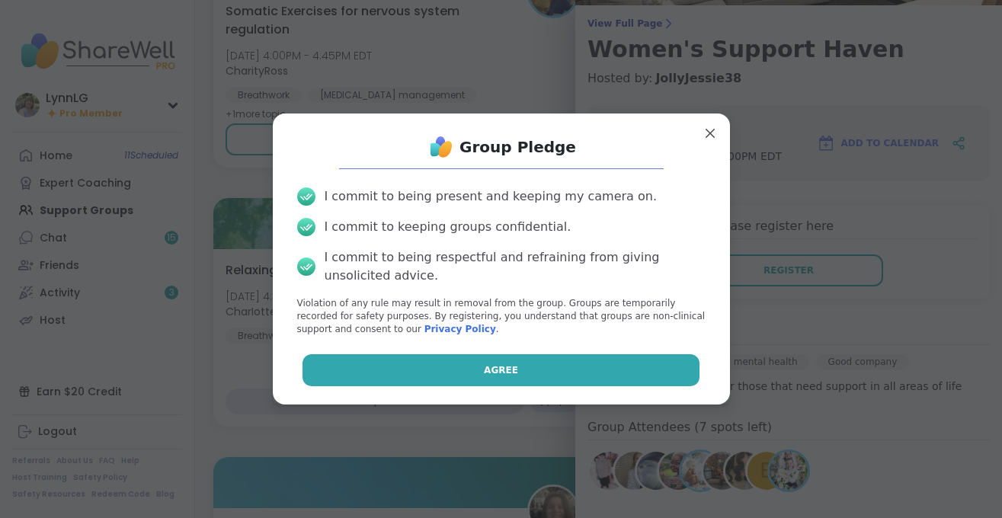
click at [488, 368] on span "Agree" at bounding box center [501, 370] width 34 height 14
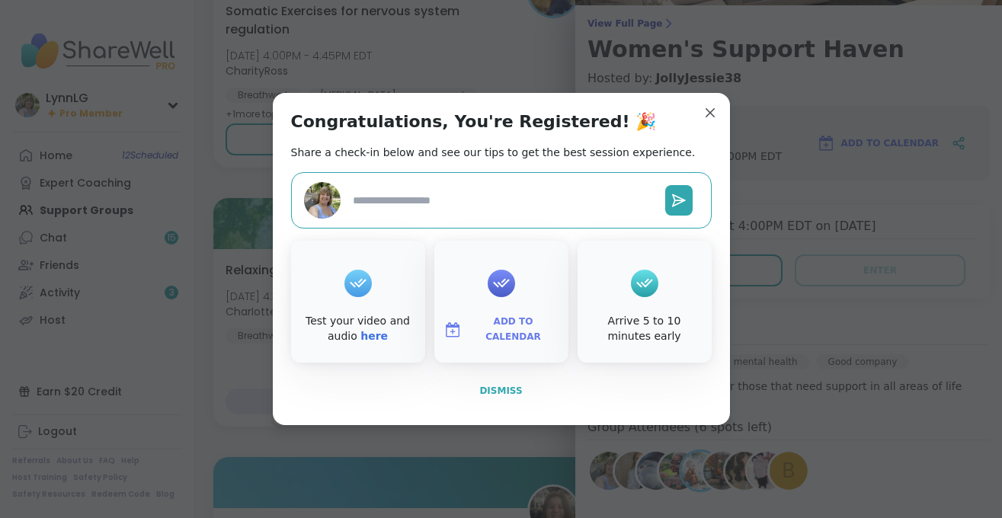
click at [501, 392] on span "Dismiss" at bounding box center [500, 391] width 43 height 11
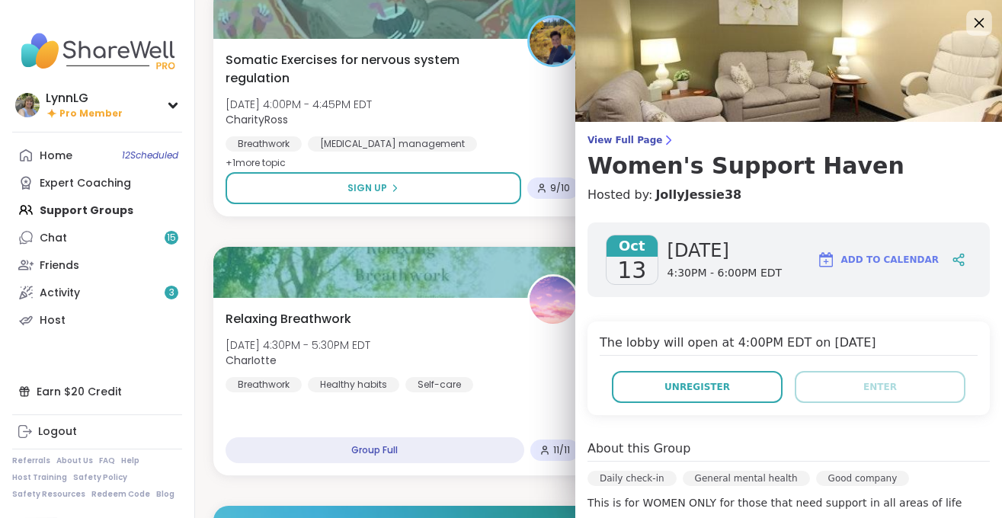
scroll to position [2280, 0]
click at [977, 24] on icon at bounding box center [978, 22] width 19 height 19
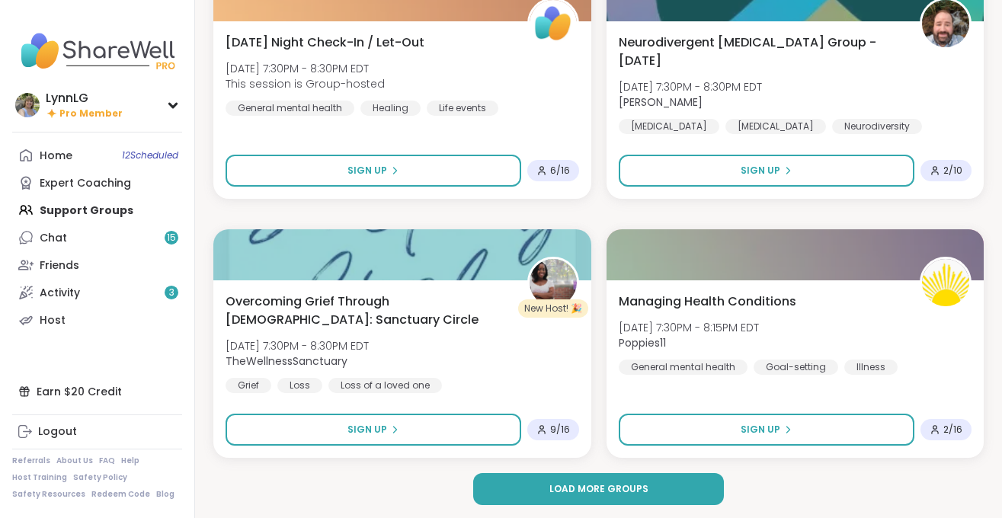
scroll to position [4373, 0]
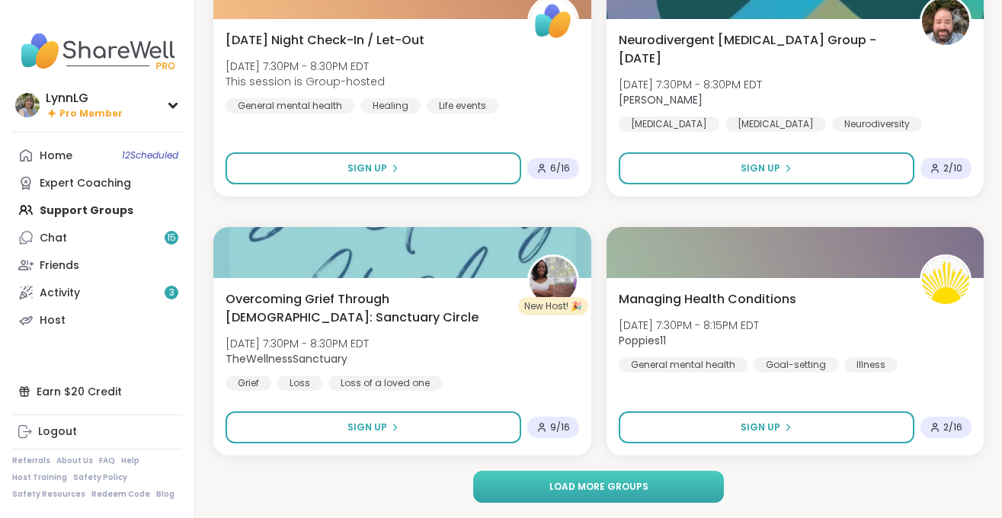
click at [543, 485] on button "Load more groups" at bounding box center [598, 487] width 251 height 32
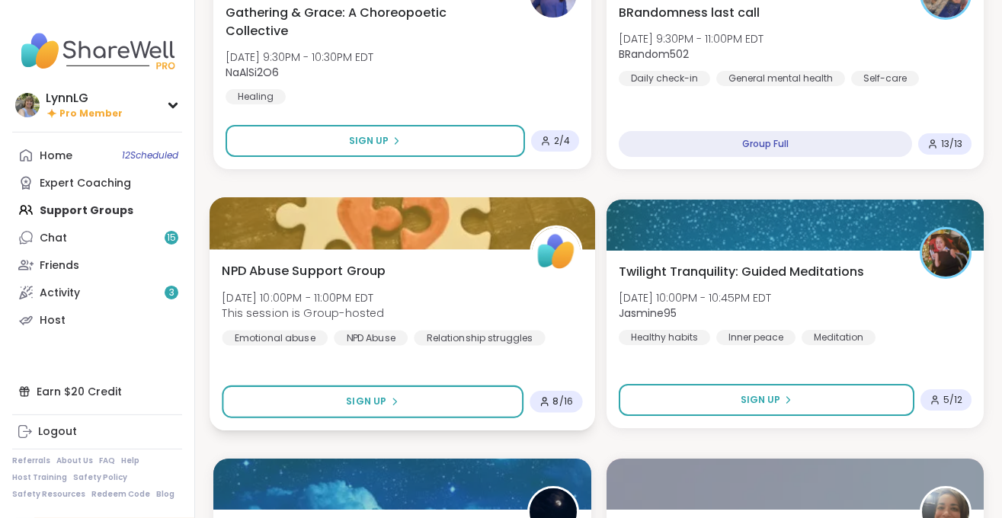
scroll to position [5697, 0]
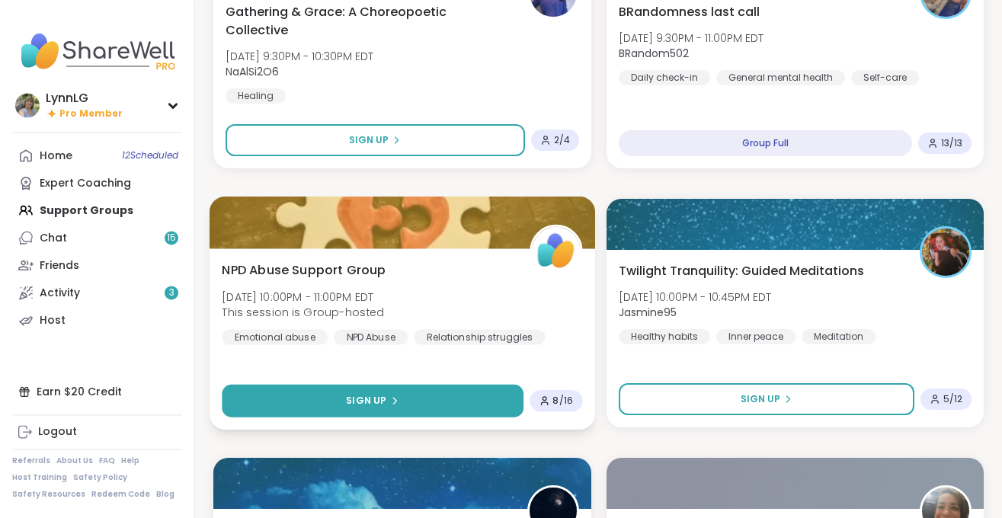
click at [358, 399] on span "Sign Up" at bounding box center [366, 401] width 40 height 14
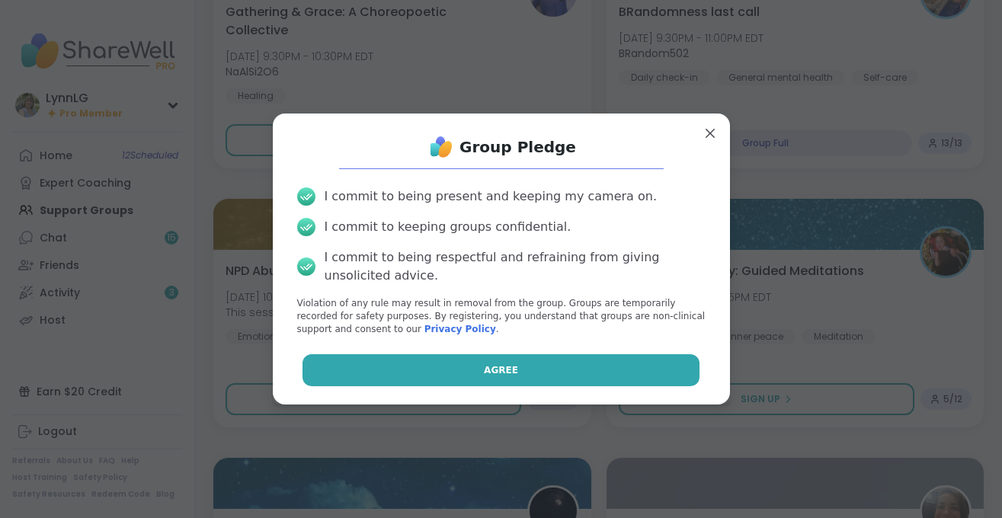
click at [432, 368] on button "Agree" at bounding box center [501, 370] width 397 height 32
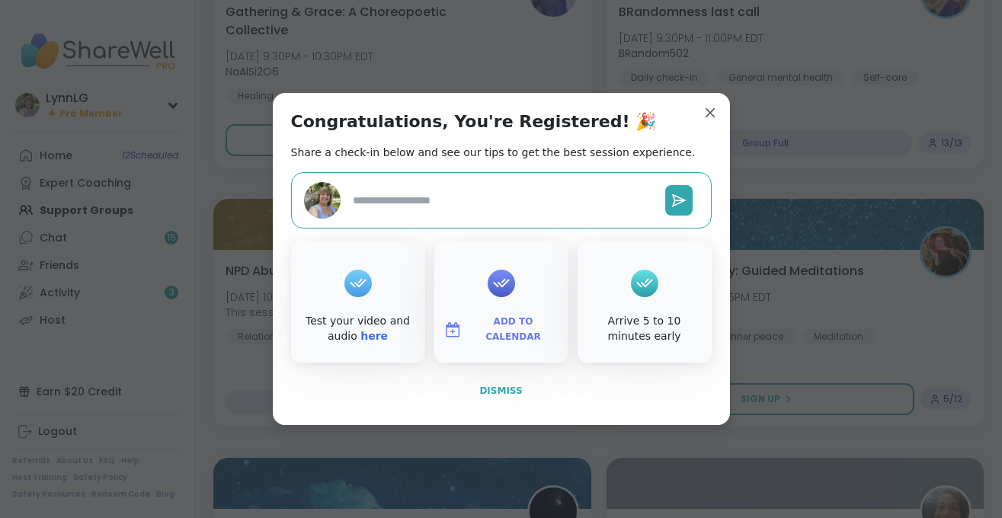
type textarea "*"
click at [513, 394] on span "Dismiss" at bounding box center [500, 391] width 43 height 11
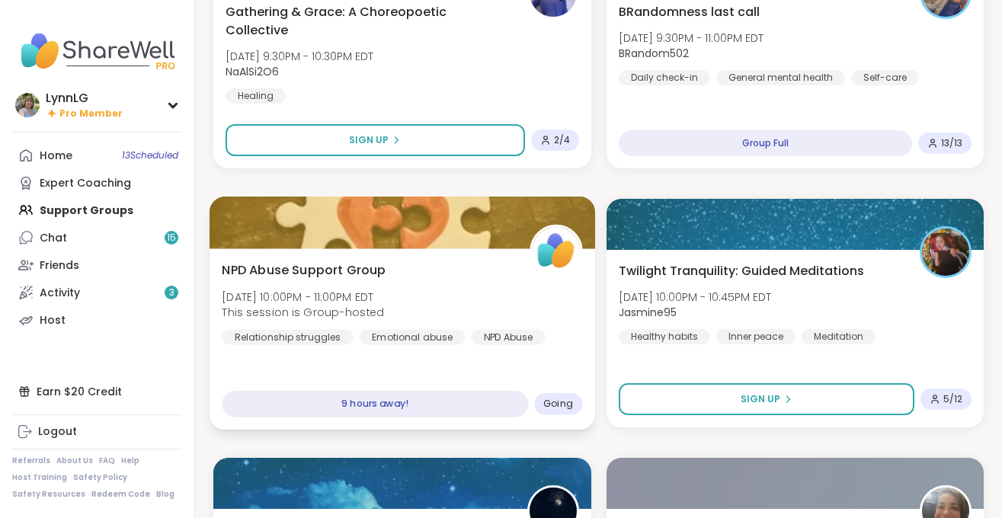
click at [485, 287] on div "NPD Abuse Support Group Mon, Oct 13 | 10:00PM - 11:00PM EDT This session is Gro…" at bounding box center [402, 303] width 360 height 84
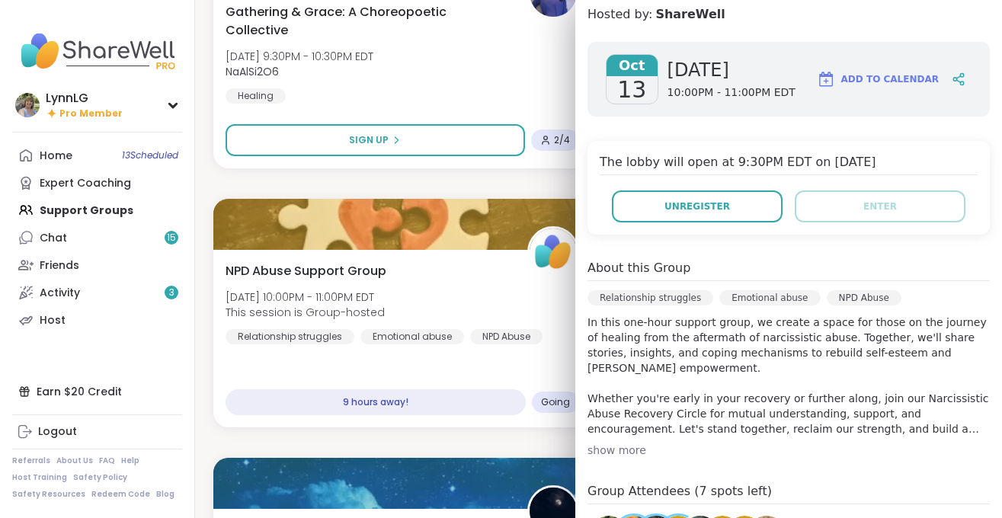
scroll to position [0, 0]
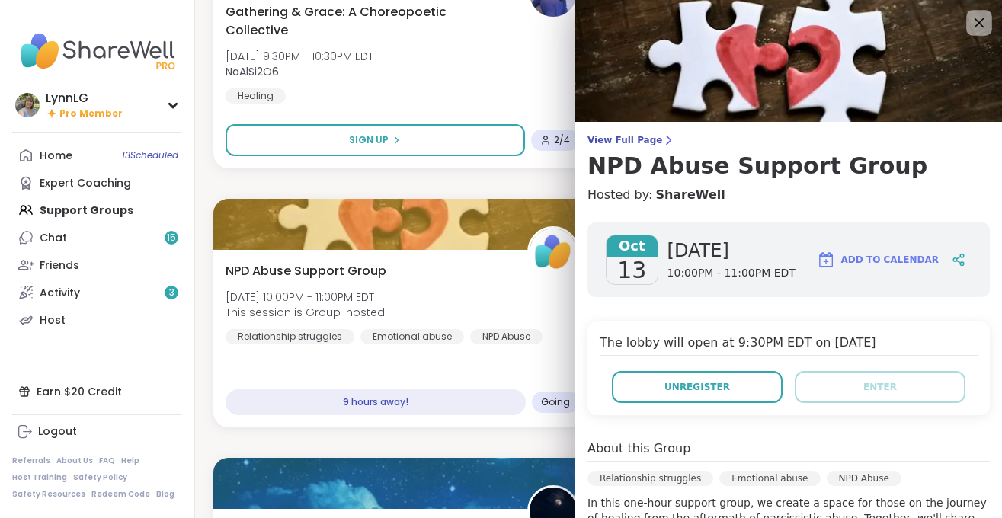
click at [974, 21] on icon at bounding box center [978, 22] width 19 height 19
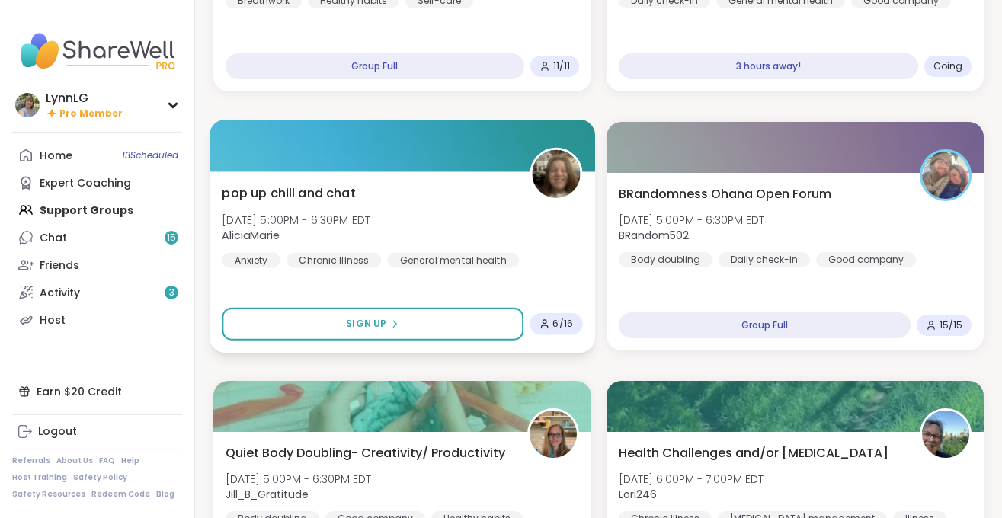
scroll to position [2664, 0]
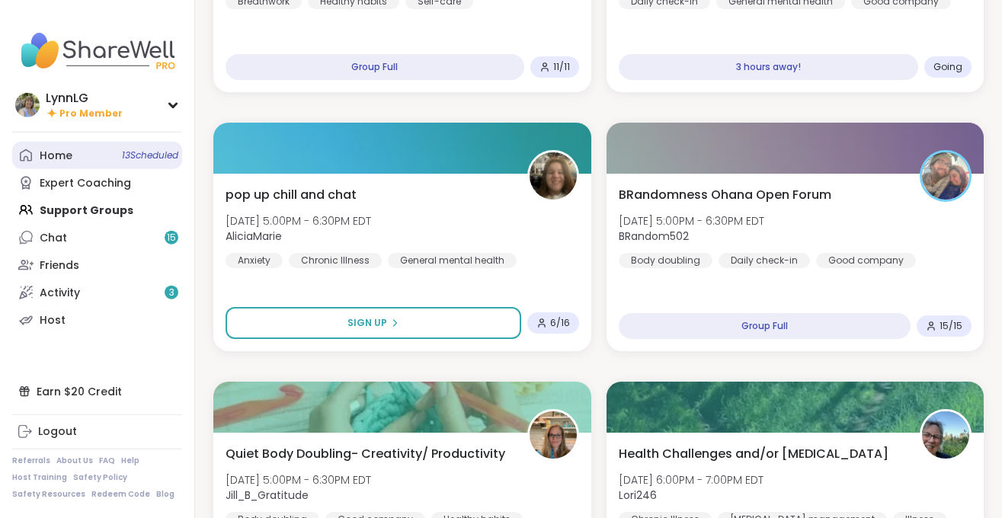
click at [131, 165] on link "Home 13 Scheduled" at bounding box center [97, 155] width 170 height 27
